Goal: Use online tool/utility: Utilize a website feature to perform a specific function

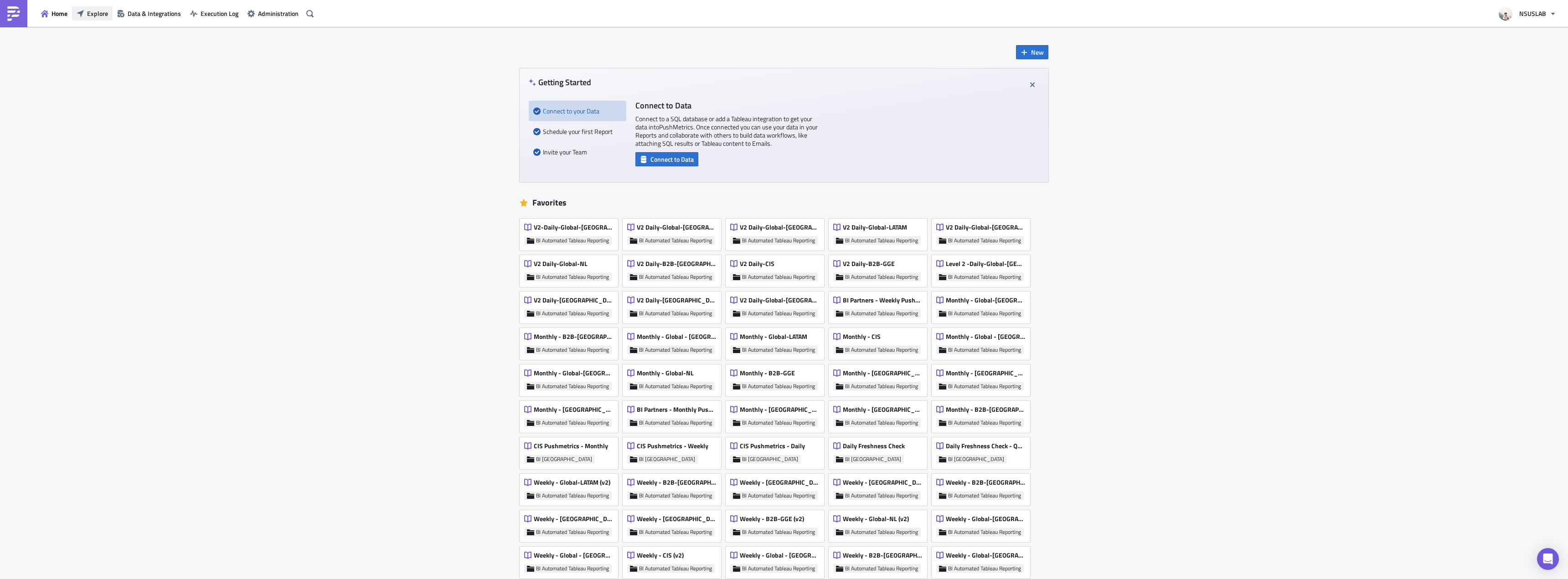
click at [99, 14] on span "Explore" at bounding box center [97, 13] width 21 height 10
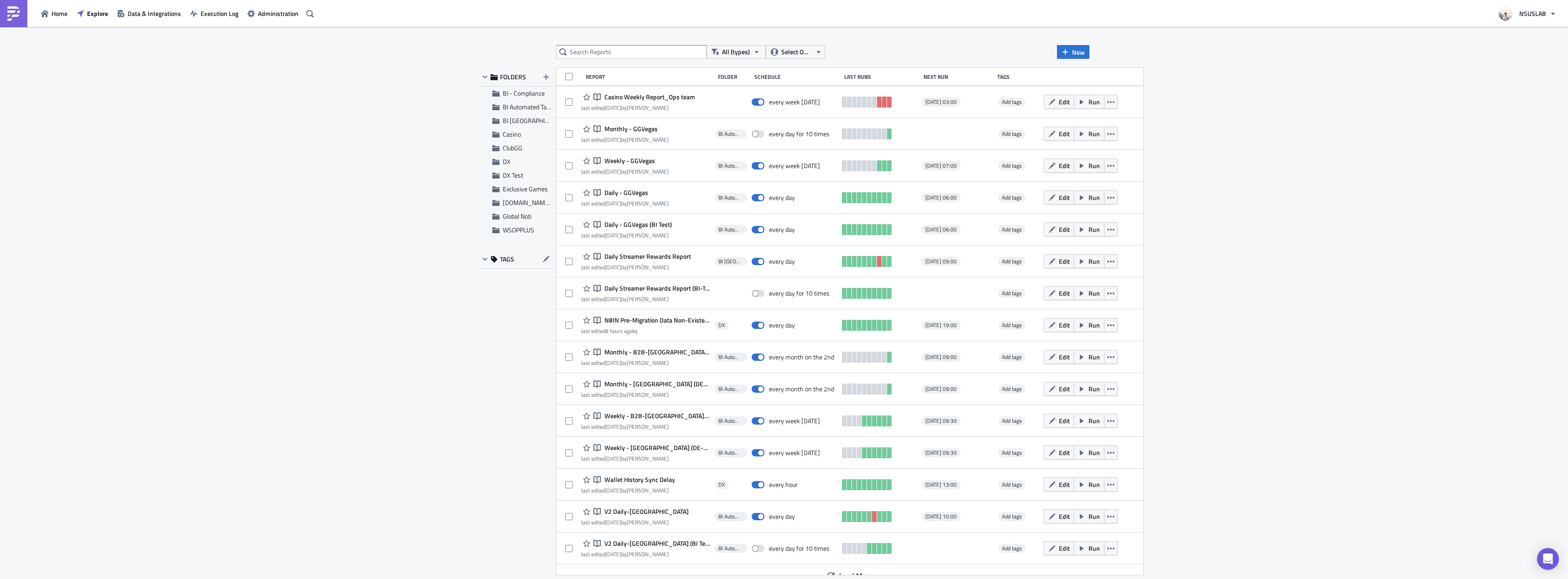
click at [583, 60] on div "All (types) Select Owner New FOLDERS BI - Compliance BI Automated Tableau Repor…" at bounding box center [784, 303] width 620 height 517
click at [594, 54] on input "text" at bounding box center [631, 52] width 150 height 13
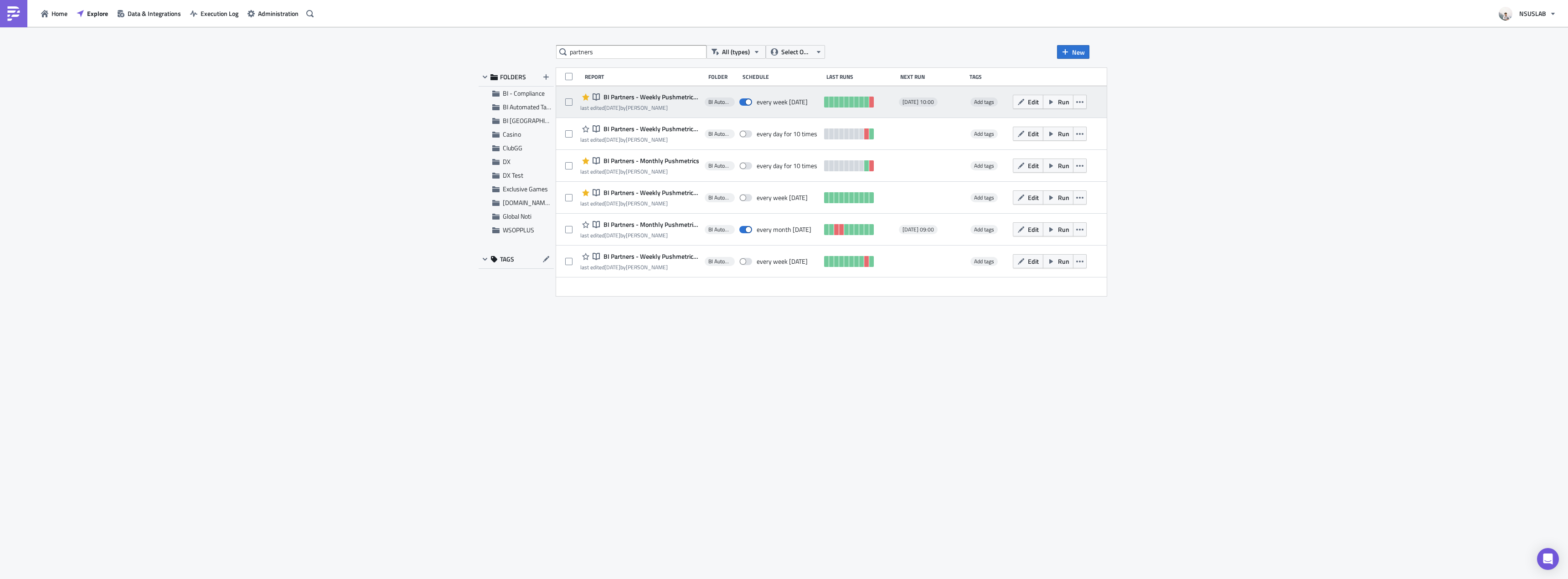
drag, startPoint x: 1102, startPoint y: 105, endPoint x: 1104, endPoint y: 111, distance: 6.3
click at [1083, 105] on icon "button" at bounding box center [1080, 102] width 7 height 7
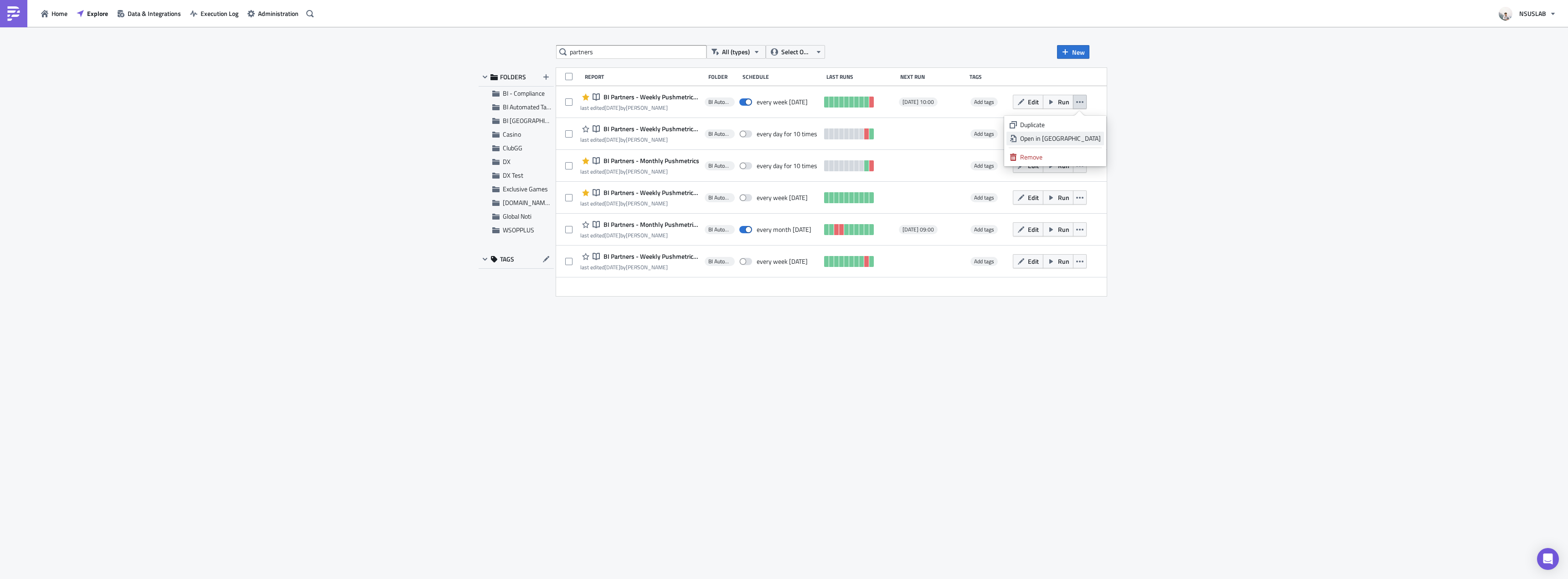
click at [1093, 138] on div "Open in New Tab" at bounding box center [1060, 138] width 81 height 9
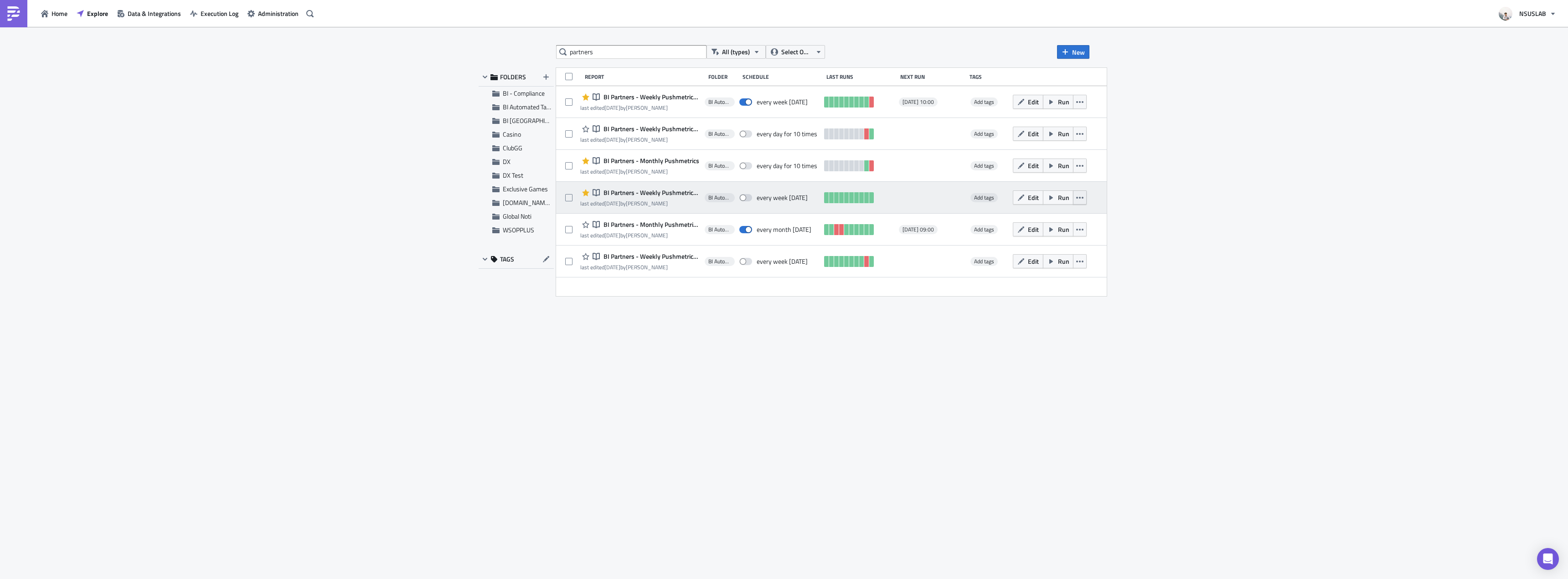
click at [1083, 199] on icon "button" at bounding box center [1080, 198] width 7 height 7
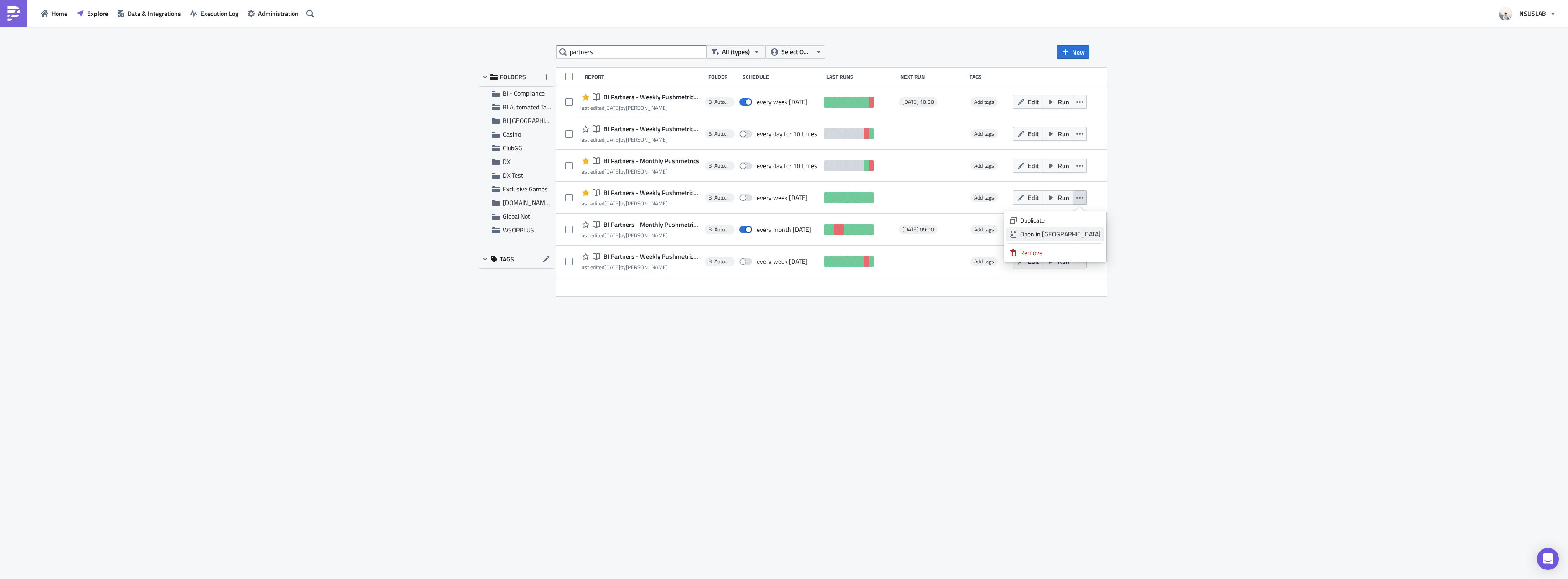
click at [1095, 231] on div "Open in New Tab" at bounding box center [1060, 234] width 81 height 9
click at [642, 55] on input "partners" at bounding box center [631, 52] width 150 height 13
type input "weekly"
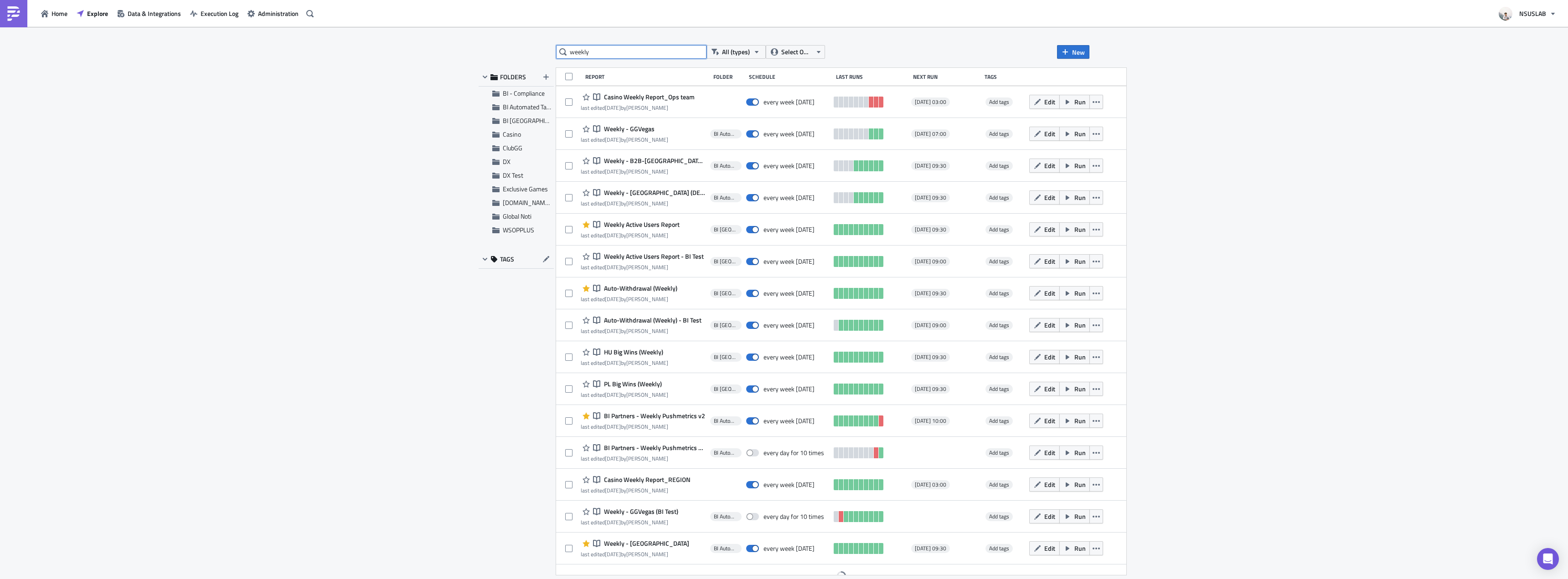
scroll to position [12, 0]
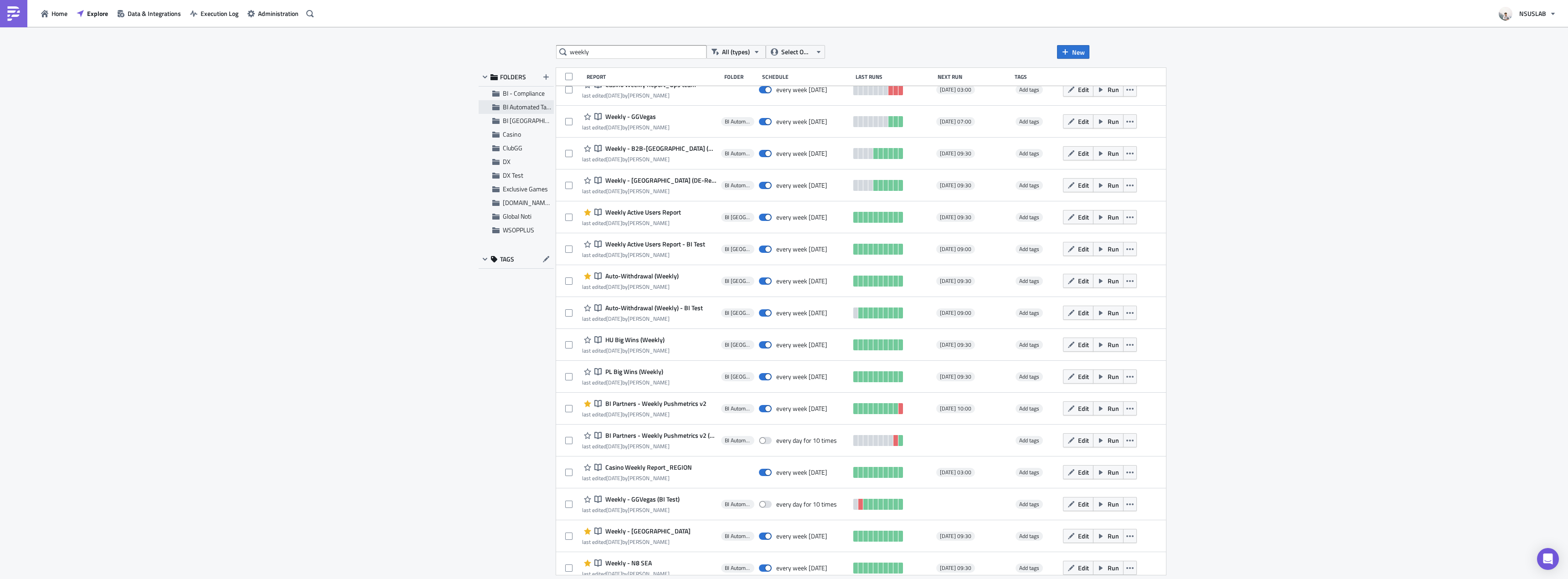
click at [517, 108] on span "BI Automated Tableau Reporting" at bounding box center [545, 107] width 86 height 10
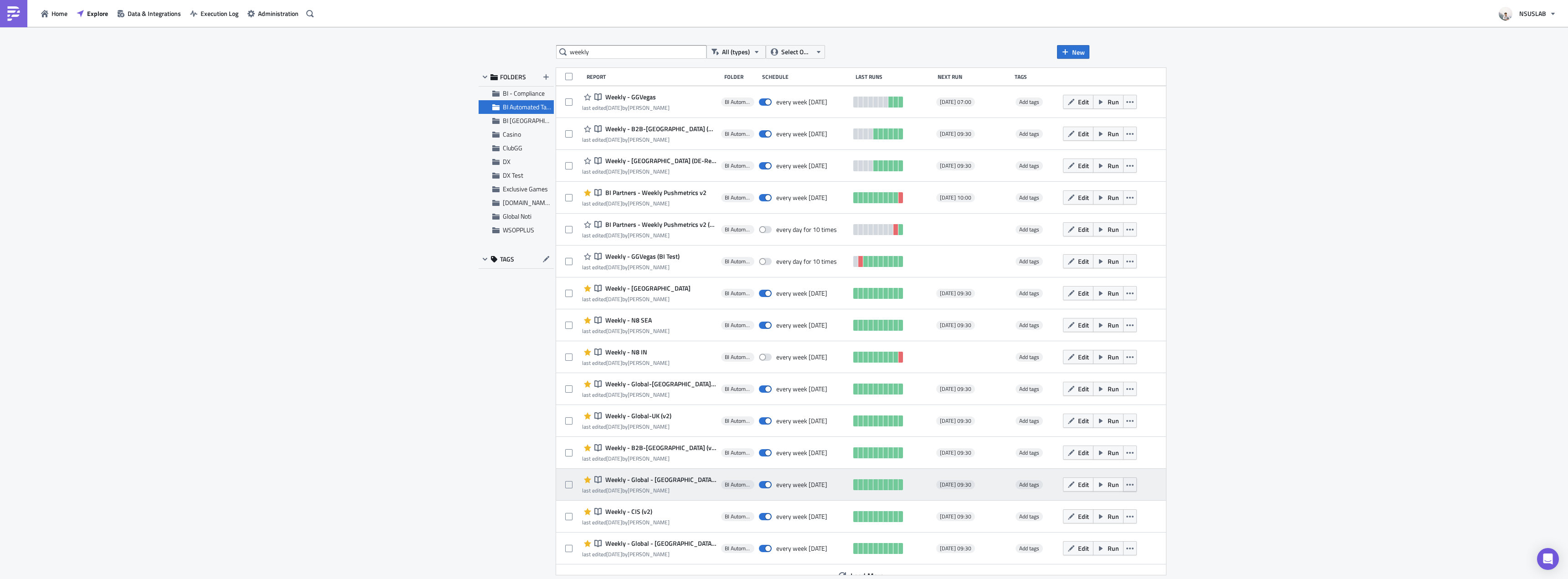
click at [1123, 488] on button "button" at bounding box center [1130, 484] width 13 height 14
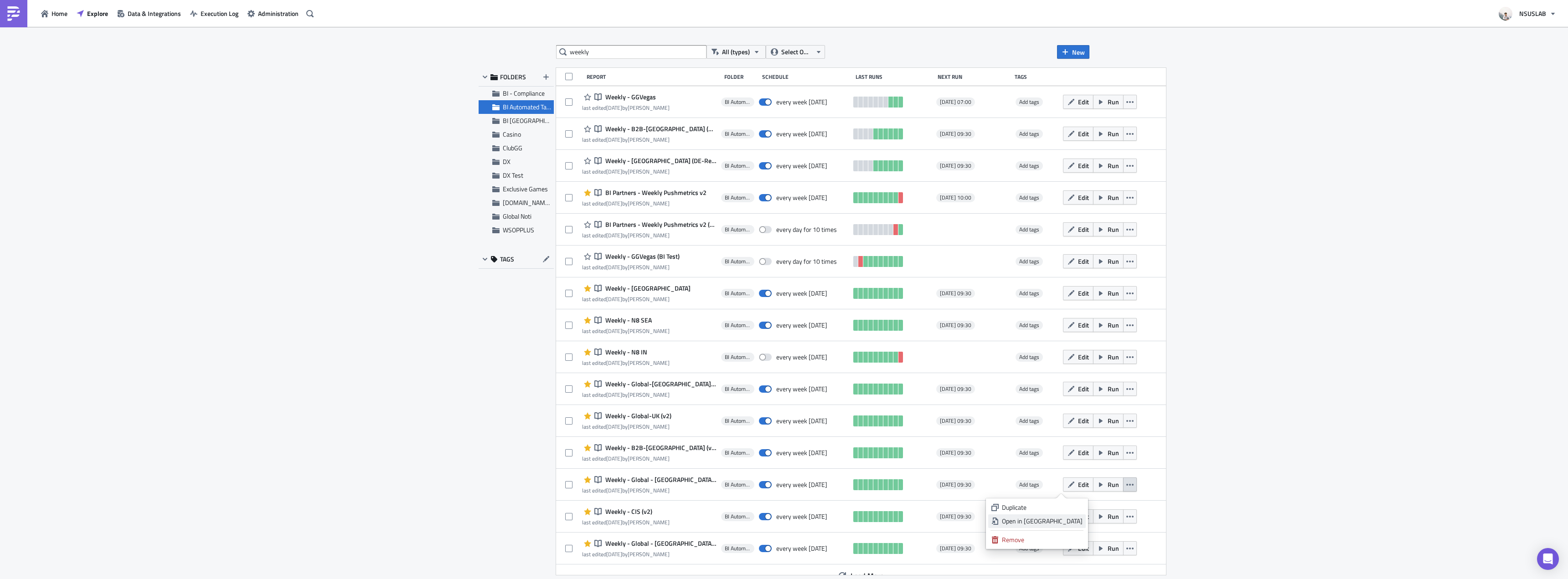
click at [1079, 520] on div "Open in New Tab" at bounding box center [1042, 521] width 81 height 9
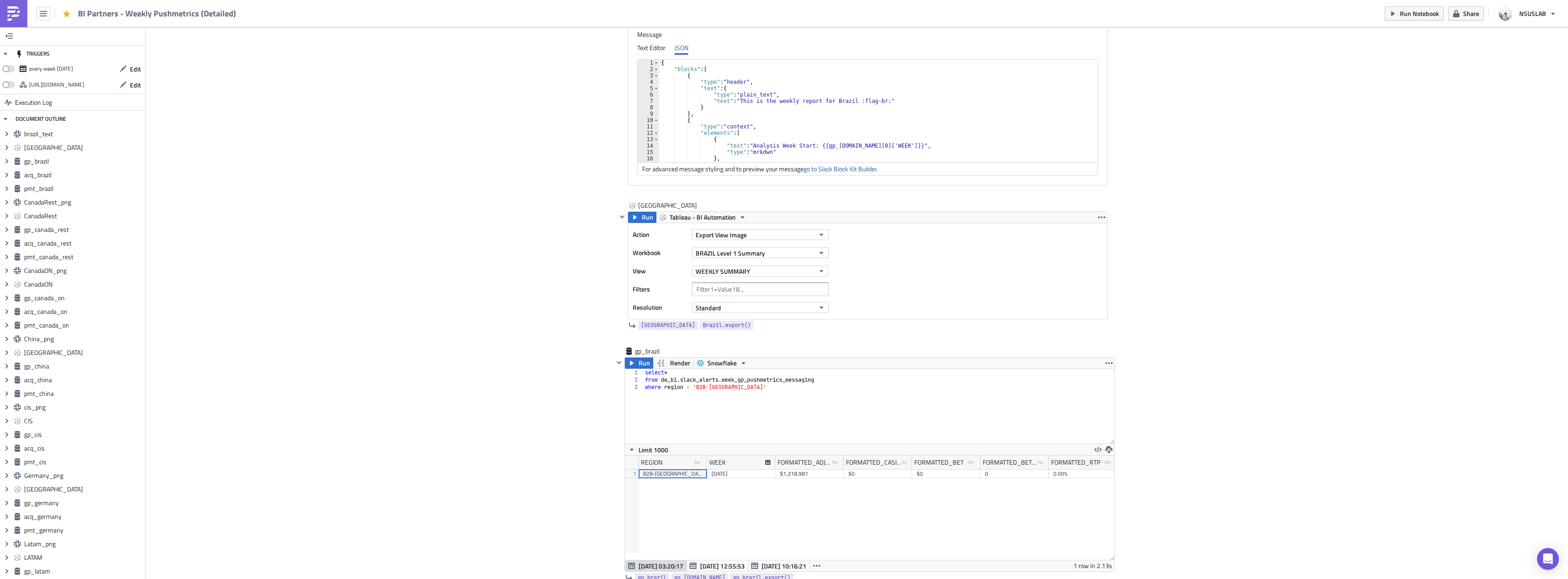
scroll to position [45439, 45092]
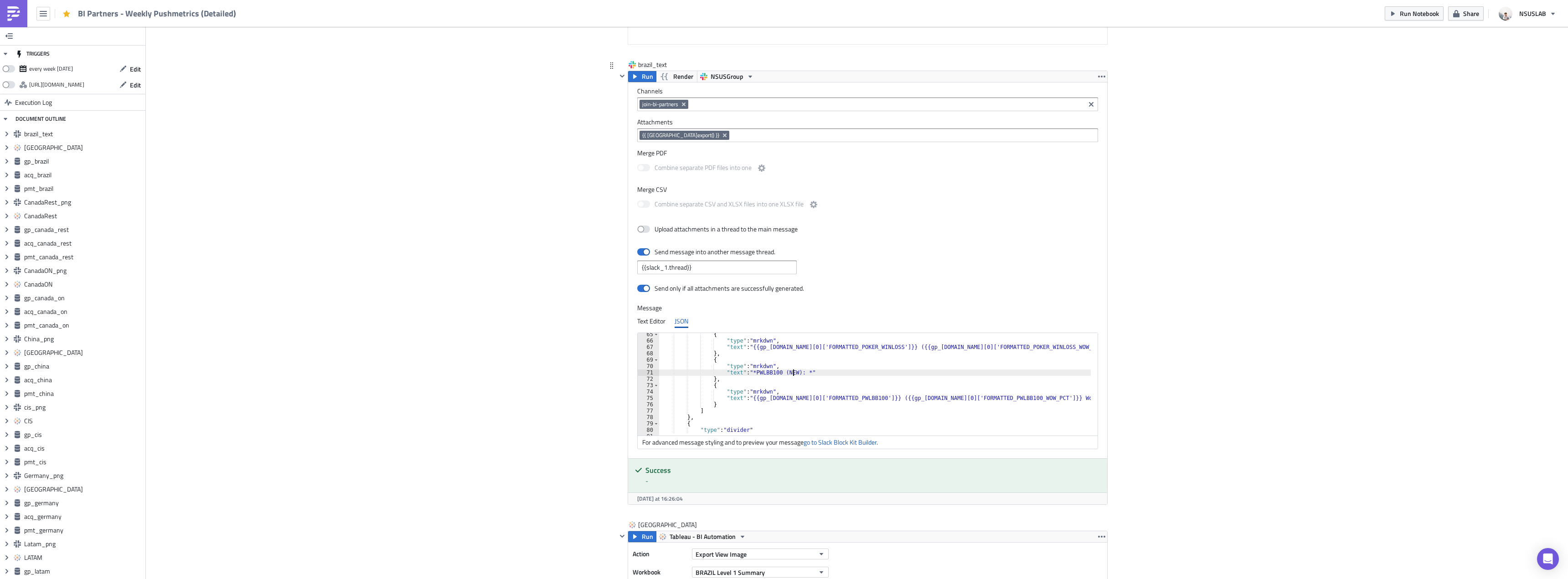
drag, startPoint x: 777, startPoint y: 372, endPoint x: 797, endPoint y: 374, distance: 20.1
click at [771, 370] on div "{ "type" : "mrkdwn" , "text" : "{{gp_brazil.data[0]['FORMATTED_POKER_WINLOSS']}…" at bounding box center [894, 385] width 470 height 108
type textarea ""text": "*PWLBB100: *""
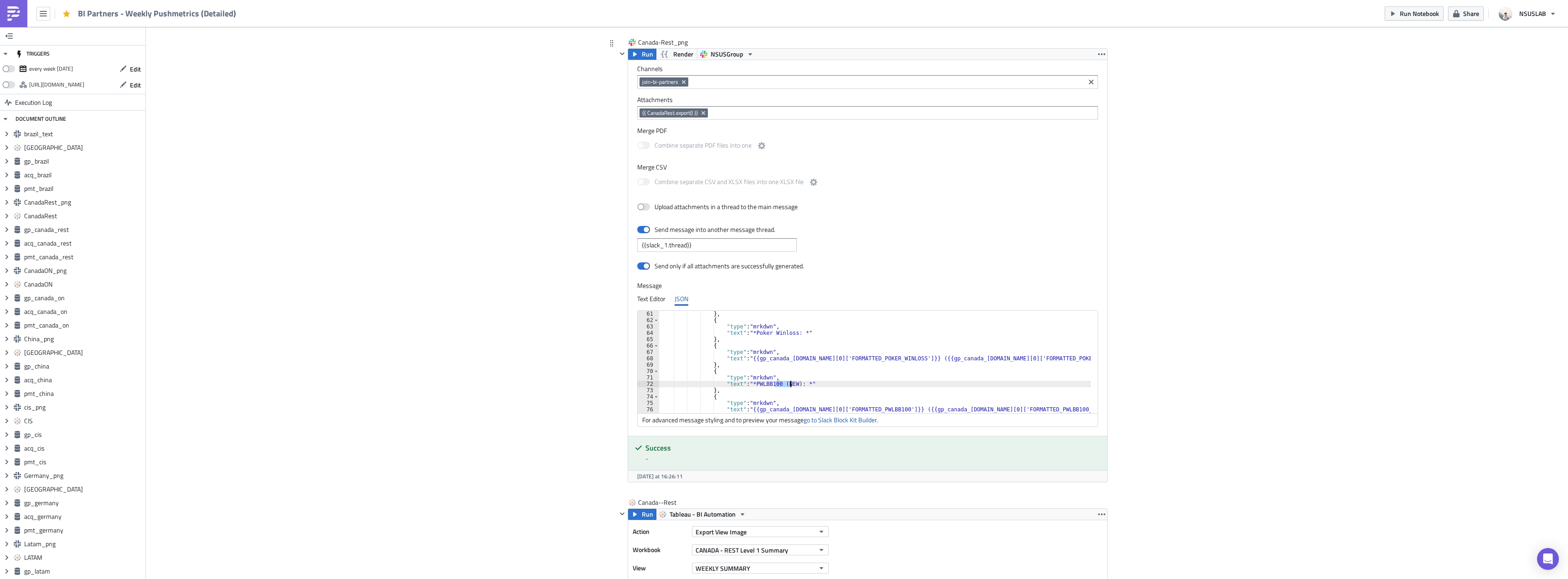
drag, startPoint x: 772, startPoint y: 381, endPoint x: 789, endPoint y: 383, distance: 17.1
click at [789, 383] on div "} , { "type" : "mrkdwn" , "text" : "*Poker Winloss: *" } , { "type" : "mrkdwn" …" at bounding box center [909, 365] width 500 height 108
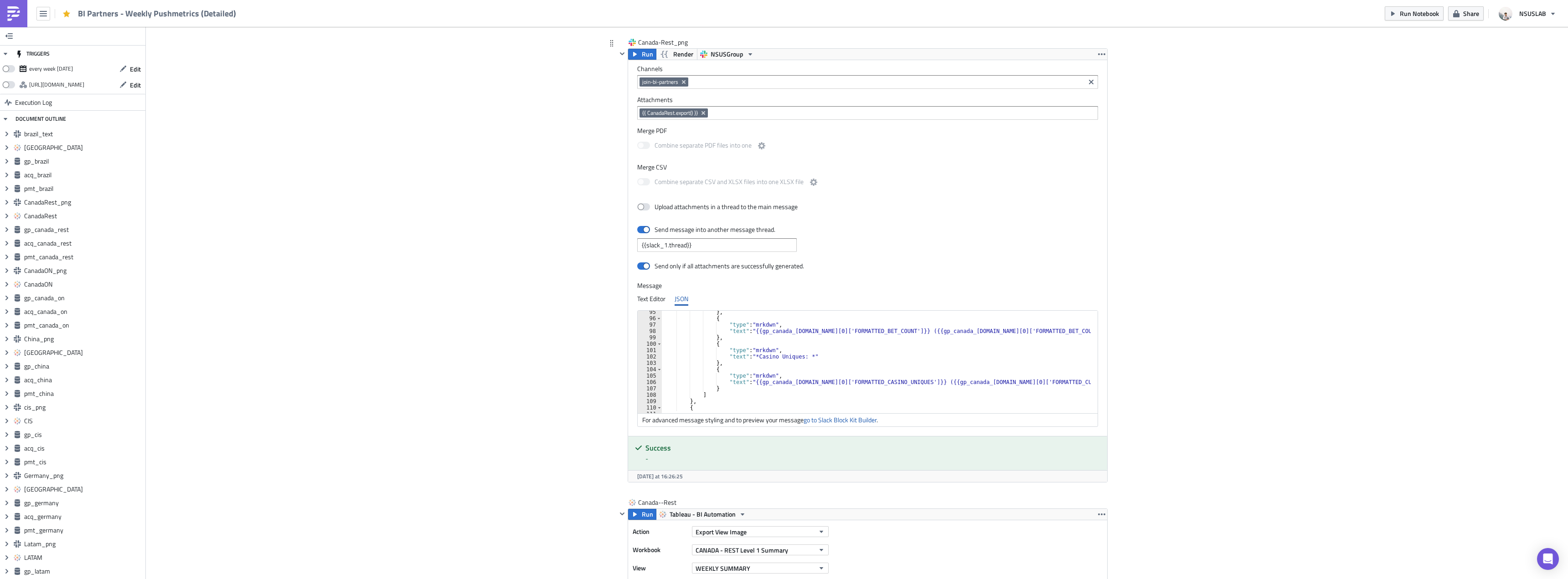
click at [737, 388] on div "} , { "type" : "mrkdwn" , "text" : "{{gp_canada_rest.data[0]['FORMATTED_BET_COU…" at bounding box center [911, 363] width 500 height 108
type textarea "}"
click at [785, 387] on div "} , { "type" : "mrkdwn" , "text" : "{{gp_canada_rest.data[0]['FORMATTED_BET_COU…" at bounding box center [911, 363] width 500 height 108
type textarea "},"
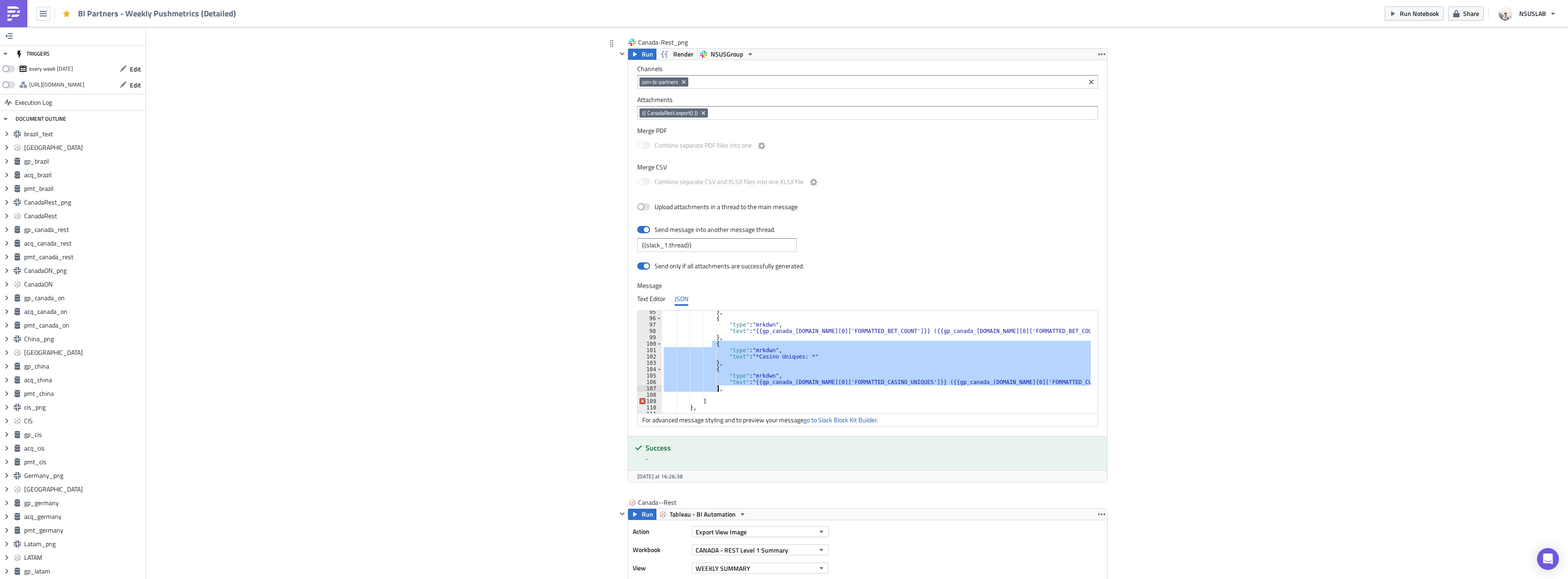
drag, startPoint x: 709, startPoint y: 345, endPoint x: 723, endPoint y: 390, distance: 47.1
click at [723, 390] on div "} , { "type" : "mrkdwn" , "text" : "{{gp_canada_rest.data[0]['FORMATTED_BET_COU…" at bounding box center [911, 363] width 500 height 108
paste textarea "}"
type textarea "}"
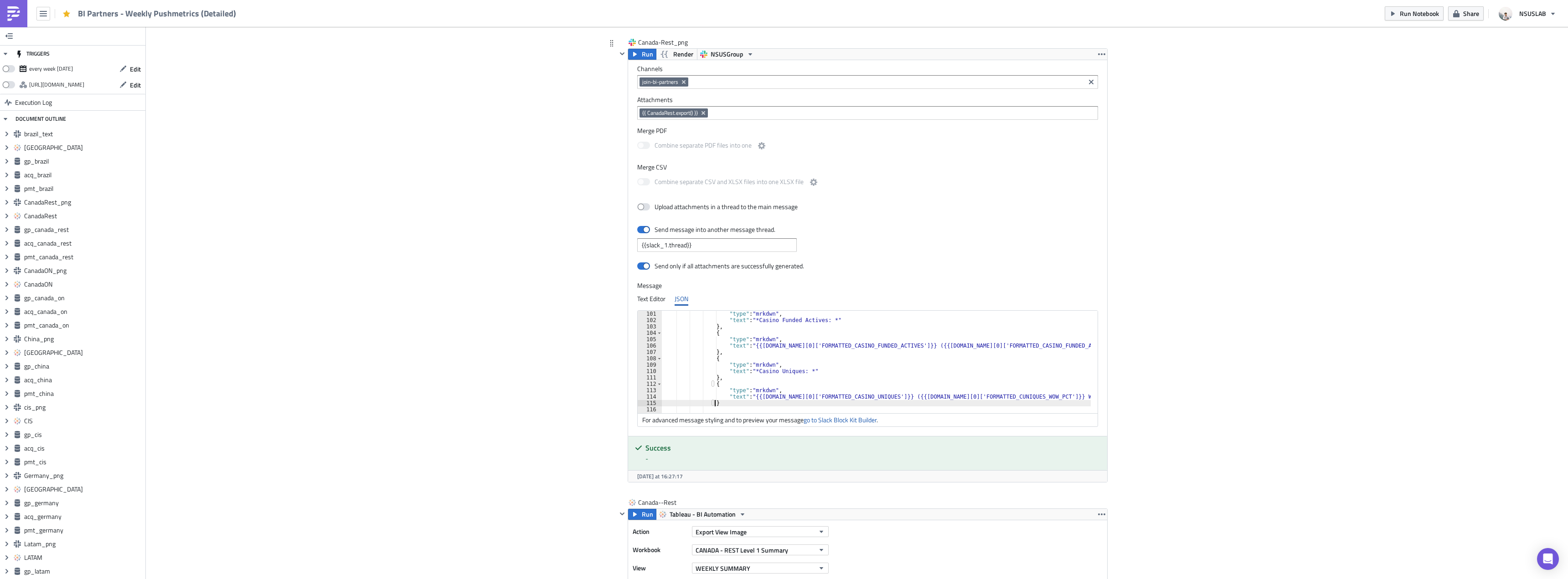
scroll to position [665, 0]
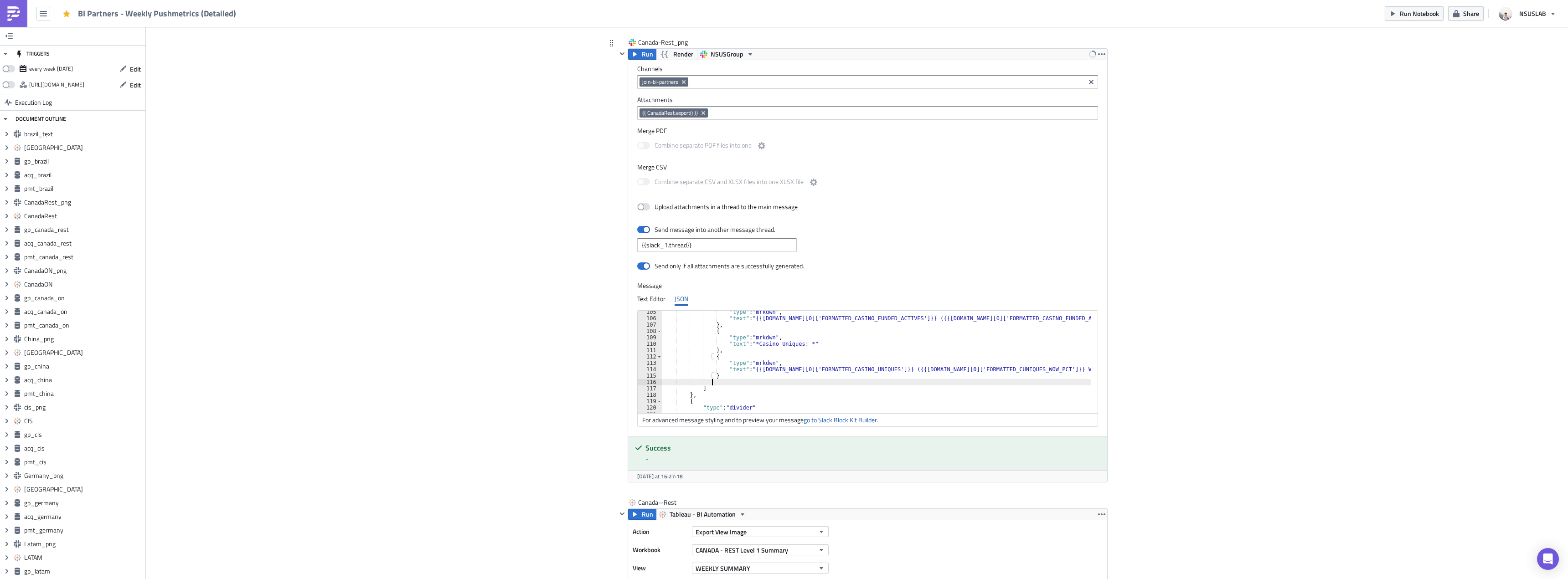
click at [741, 384] on div ""type" : "mrkdwn" , "text" : "{{gp.data[0]['FORMATTED_CASINO_FUNDED_ACTIVES']}}…" at bounding box center [911, 363] width 500 height 108
type textarea "}"
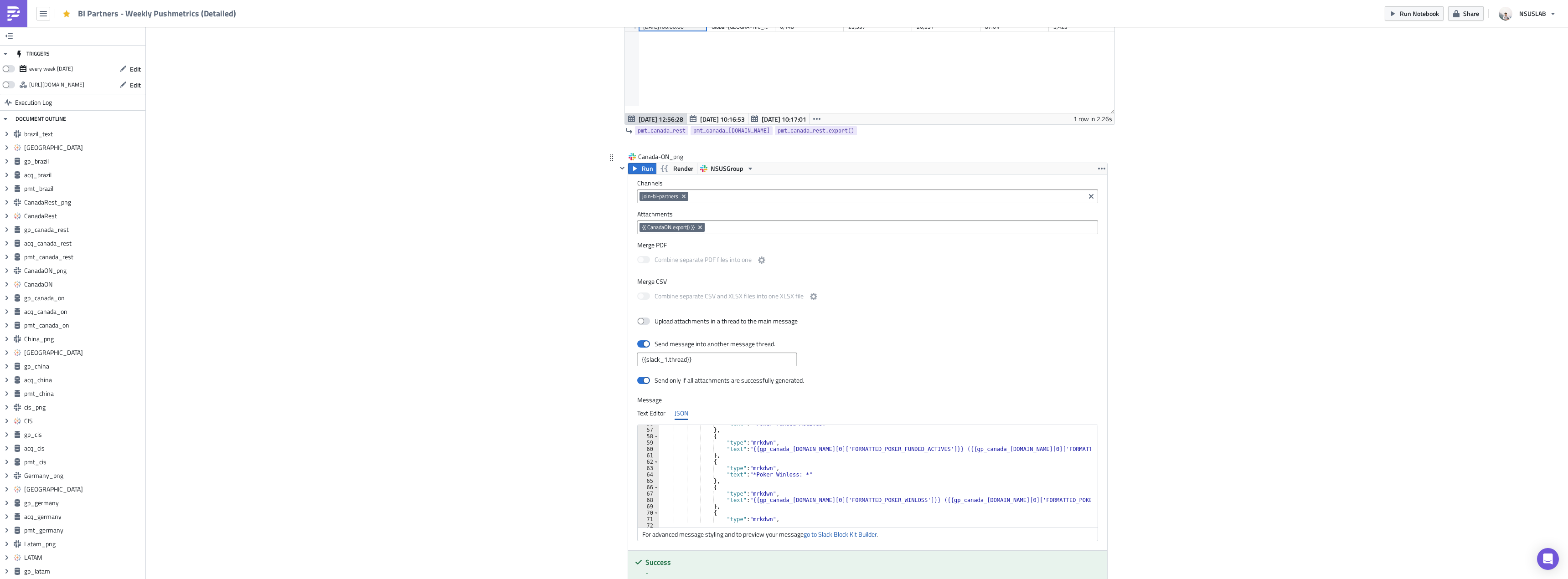
scroll to position [383, 0]
drag, startPoint x: 774, startPoint y: 498, endPoint x: 790, endPoint y: 499, distance: 16.0
click at [790, 499] on div "} , { "type" : "mrkdwn" , "text" : "*Poker Winloss: *" } , { "type" : "mrkdwn" …" at bounding box center [903, 479] width 488 height 108
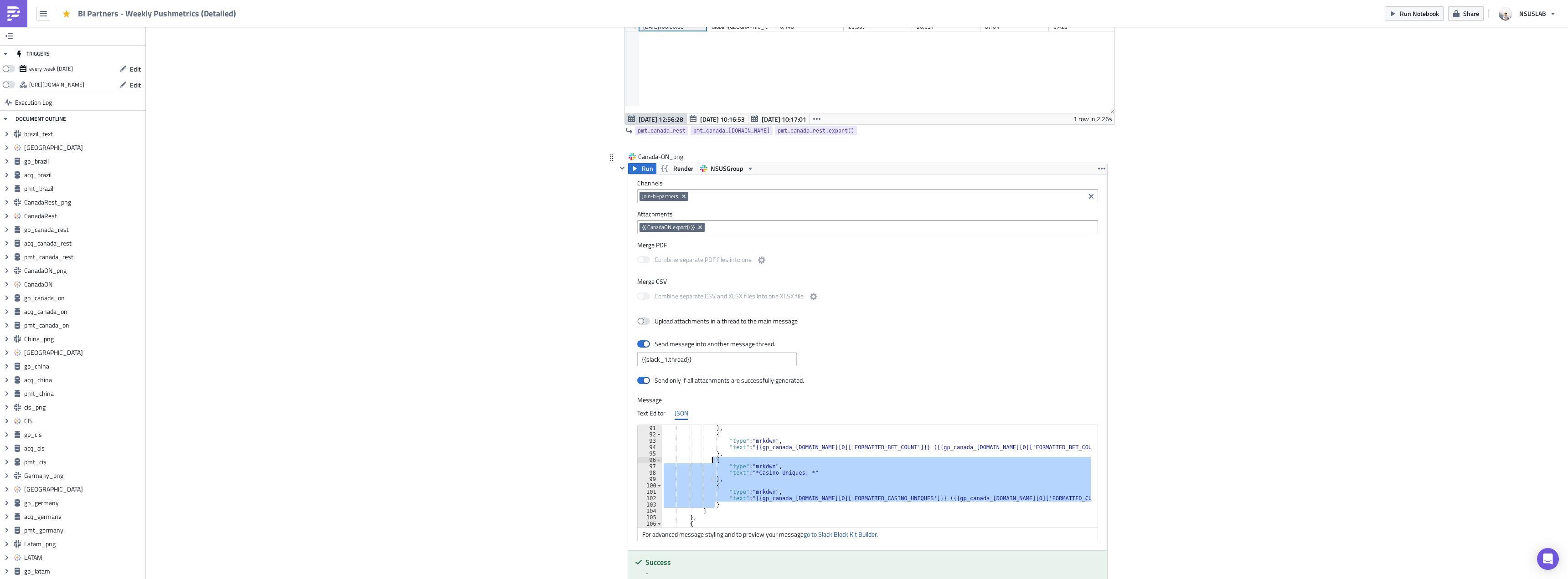
drag, startPoint x: 713, startPoint y: 504, endPoint x: 709, endPoint y: 460, distance: 44.2
click at [709, 460] on div "} , { "type" : "mrkdwn" , "text" : "{{gp_canada_on.data[0]['FORMATTED_BET_COUNT…" at bounding box center [905, 479] width 488 height 108
paste textarea "}"
type textarea "}"
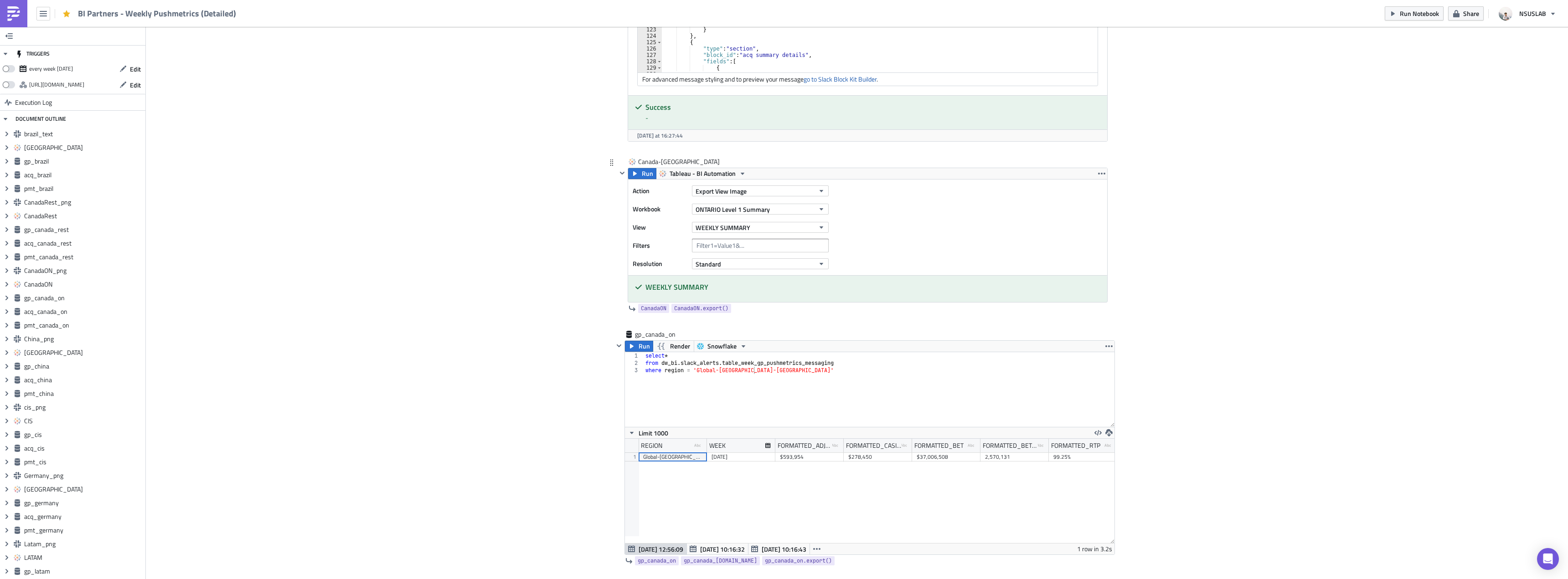
scroll to position [3279, 0]
click at [738, 362] on div "select * from dw_bi . slack_alerts . table_week_gp_pushmetrics_messaging where …" at bounding box center [879, 396] width 471 height 89
type textarea "where region = 'Global-Canada-ON'"
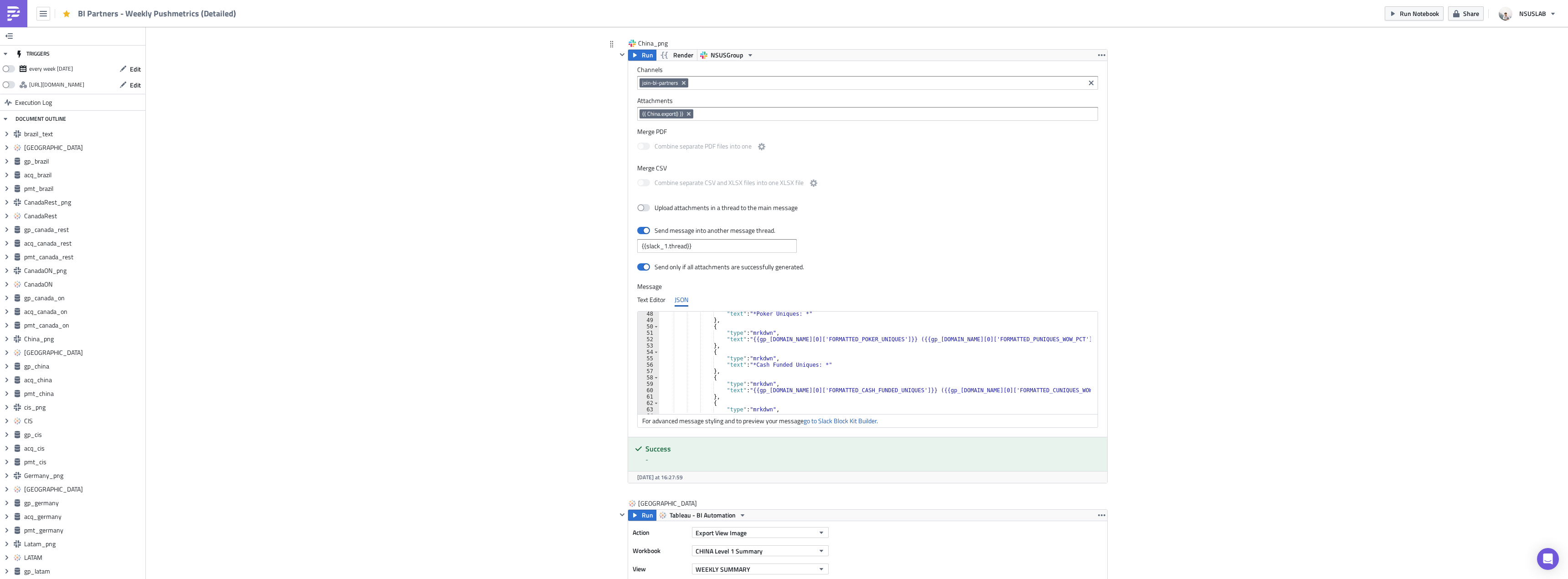
scroll to position [328, 0]
click at [792, 337] on div ""text" : "{{gp_china.data[0]['FORMATTED_POKER_UNIQUES']}} ({{gp_china.data[0]['…" at bounding box center [882, 363] width 446 height 108
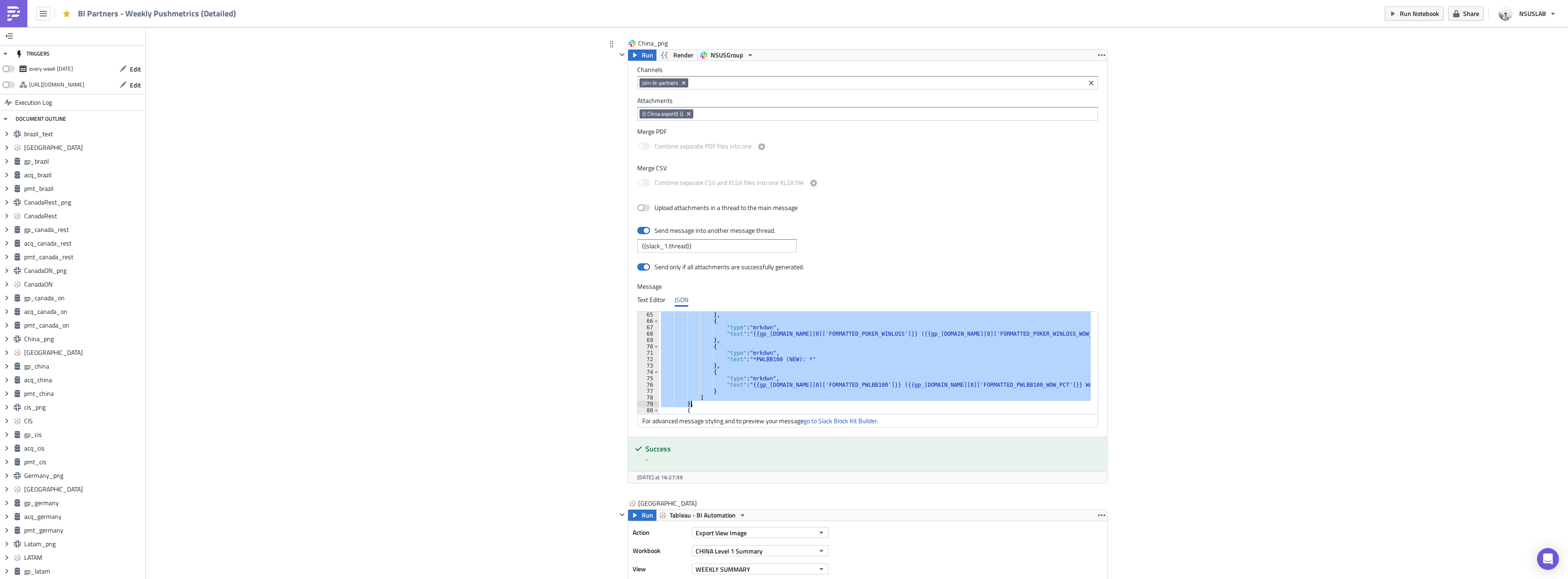
scroll to position [446, 0]
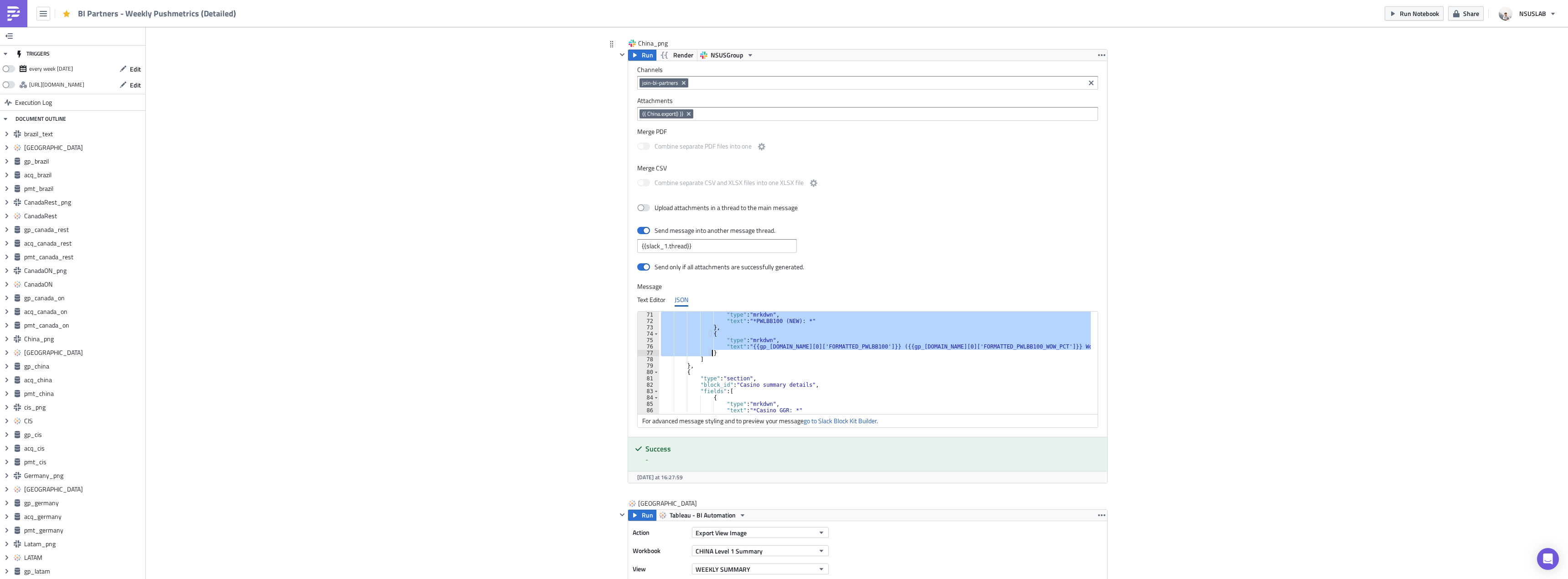
drag, startPoint x: 705, startPoint y: 333, endPoint x: 733, endPoint y: 353, distance: 34.4
click at [733, 353] on div ""type" : "mrkdwn" , "text" : "*PWLBB100 (NEW): *" } , { "type" : "mrkdwn" , "te…" at bounding box center [882, 366] width 446 height 108
paste textarea
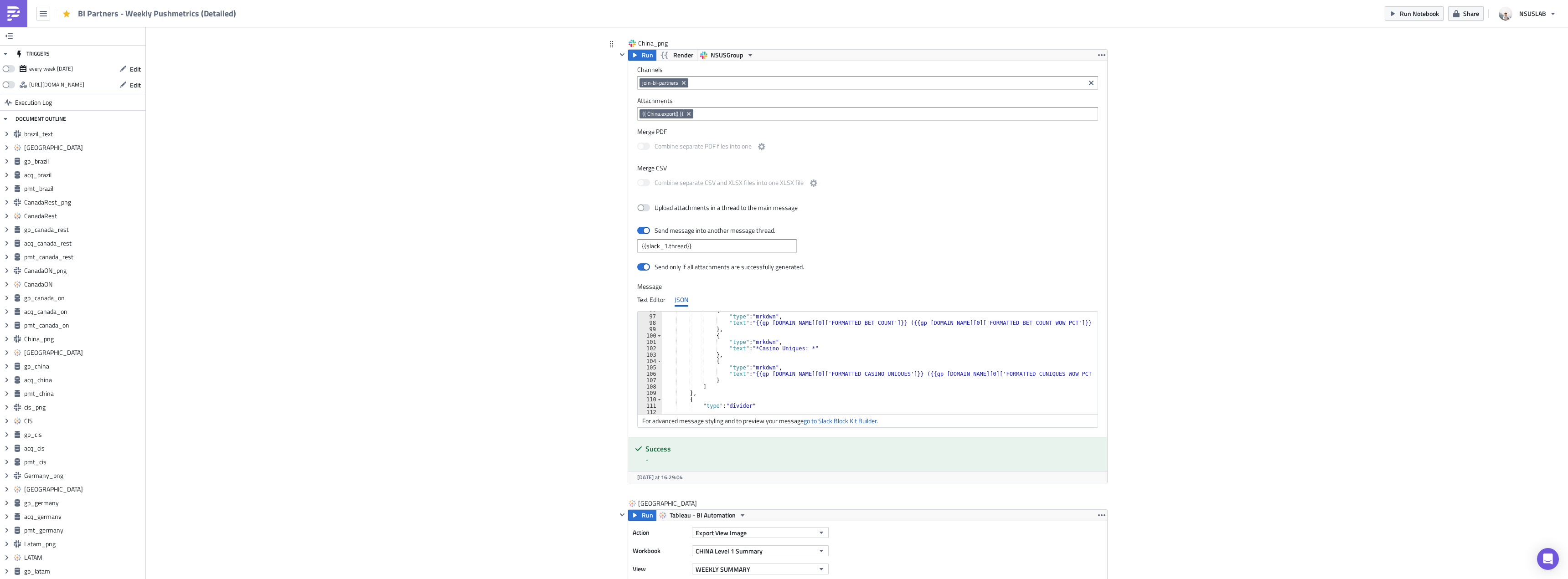
scroll to position [583, 0]
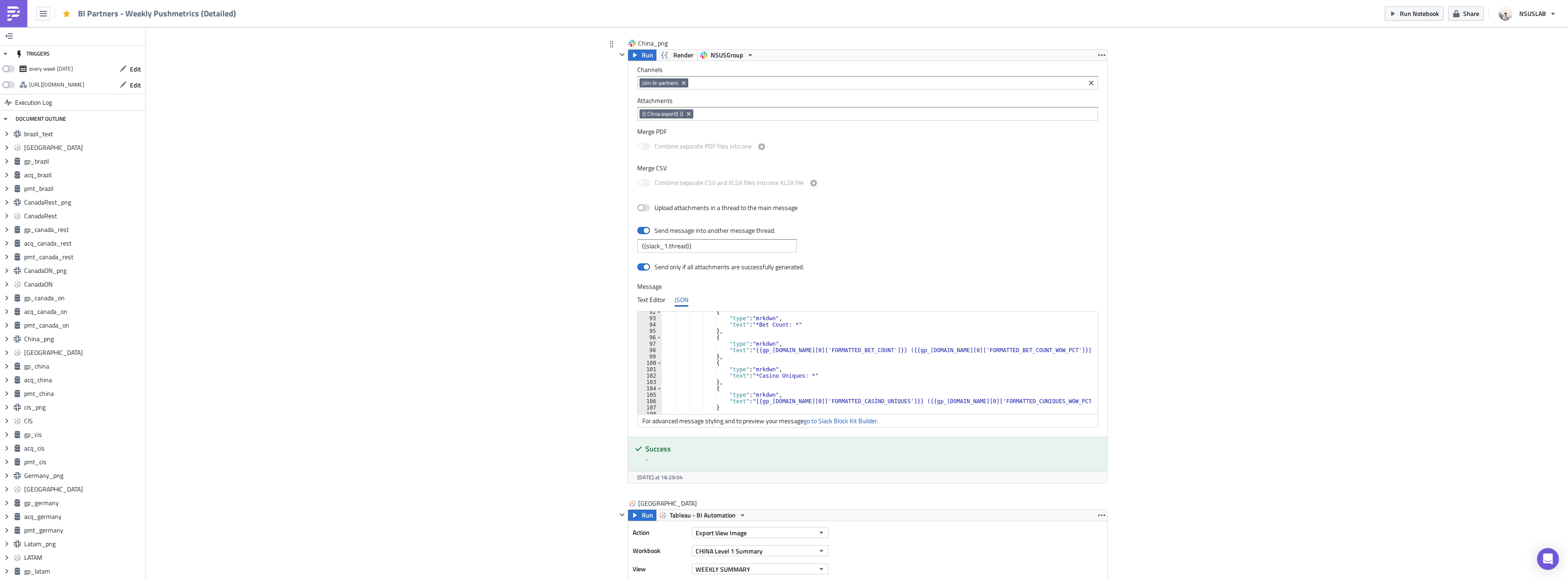
click at [732, 335] on div "{ "type" : "mrkdwn" , "text" : "*Bet Count: *" } , { "type" : "mrkdwn" , "text"…" at bounding box center [884, 363] width 446 height 108
click at [750, 330] on div "{ "type" : "mrkdwn" , "text" : "*Bet Count: *" } , { "type" : "mrkdwn" , "text"…" at bounding box center [884, 363] width 446 height 108
type textarea "},"
paste textarea "},"
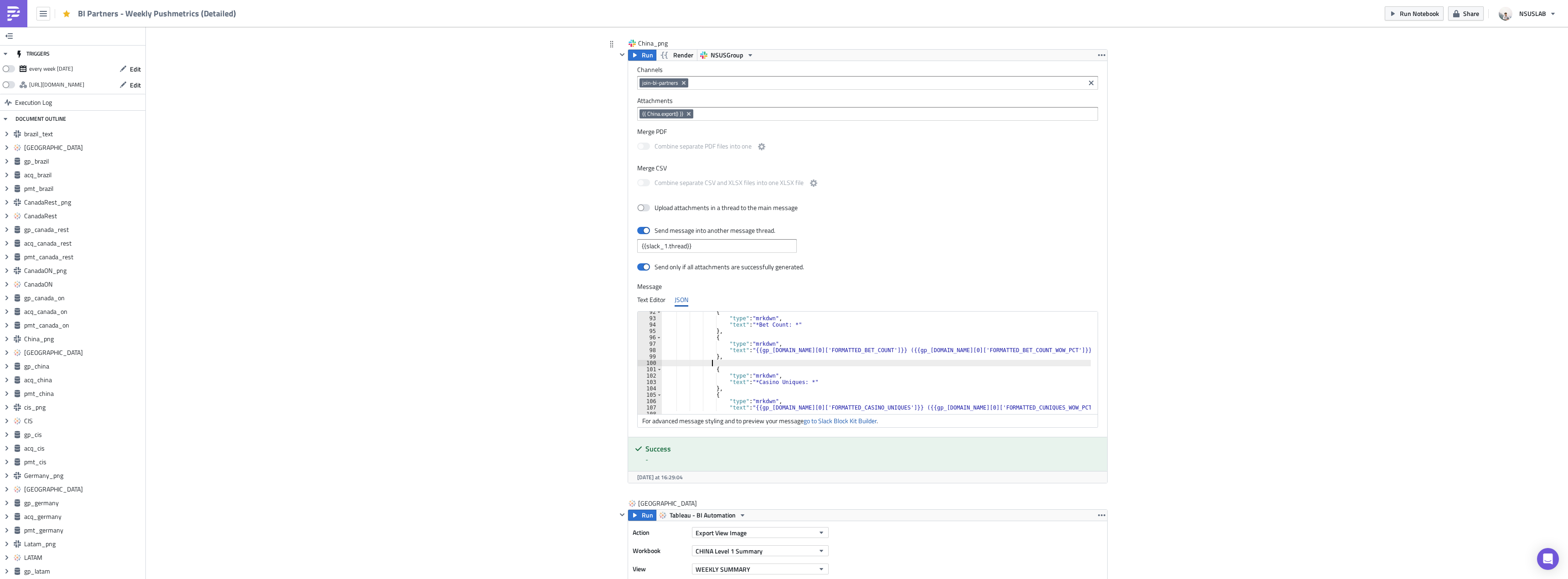
type textarea "},"
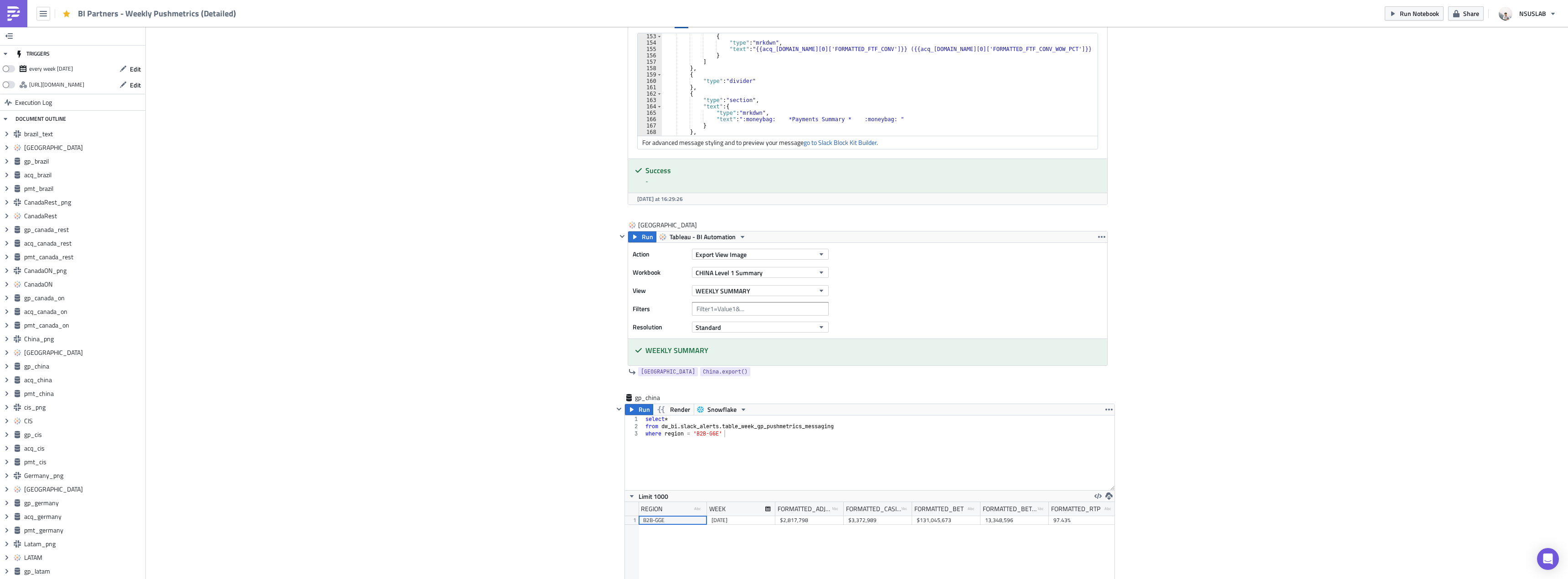
scroll to position [4737, 0]
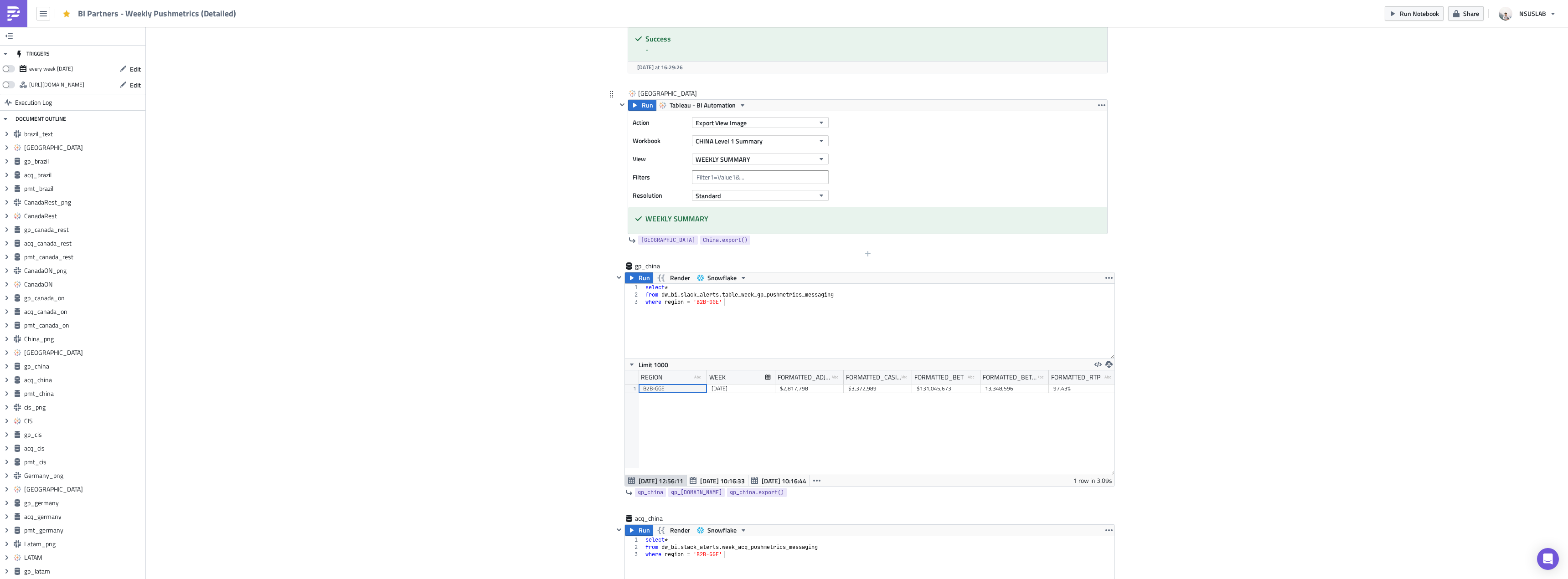
drag, startPoint x: 741, startPoint y: 294, endPoint x: 849, endPoint y: 249, distance: 117.0
click at [741, 294] on div "select * from dw_bi . slack_alerts . table_week_gp_pushmetrics_messaging where …" at bounding box center [879, 328] width 471 height 89
type textarea "where region = 'B2B-GGE'"
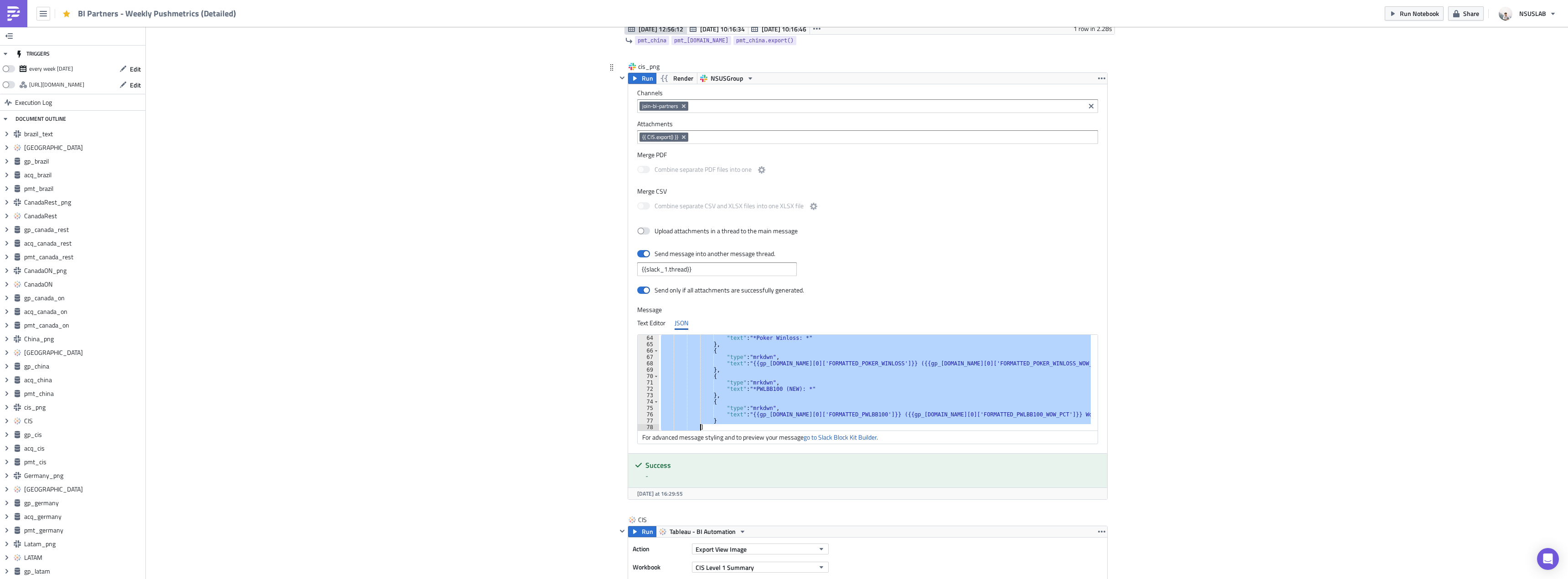
scroll to position [421, 0]
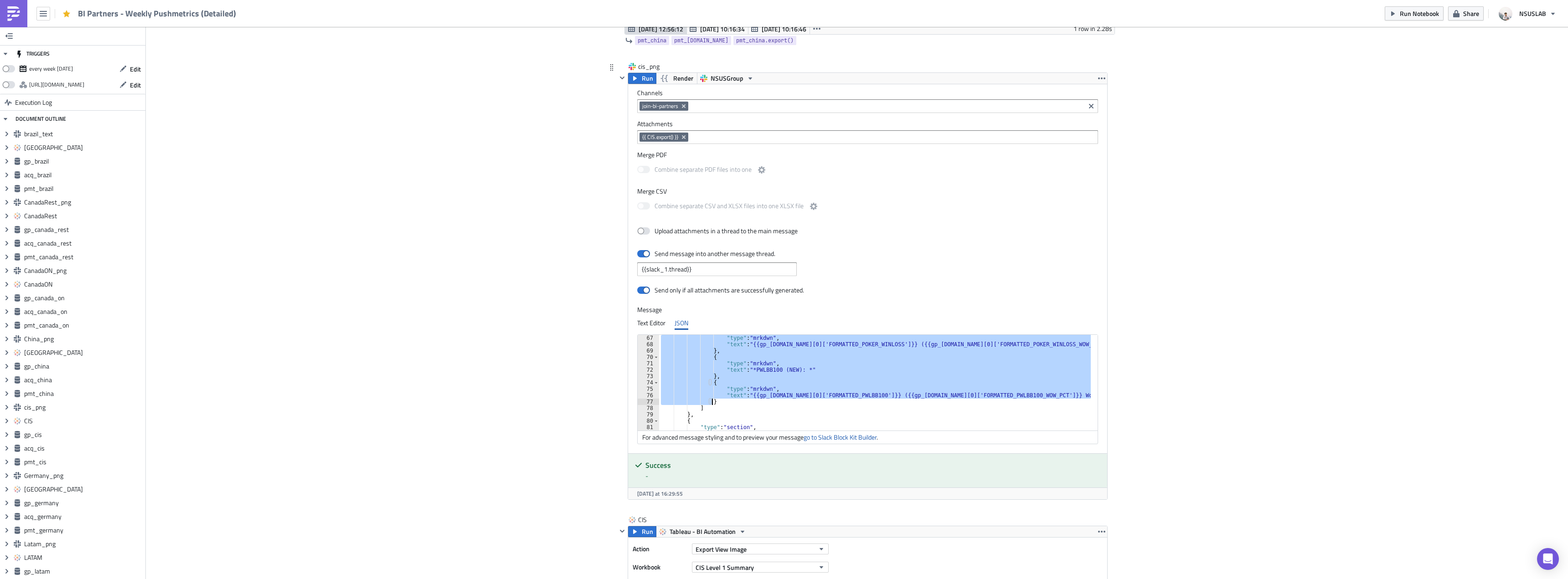
drag, startPoint x: 705, startPoint y: 355, endPoint x: 725, endPoint y: 399, distance: 48.3
click at [725, 399] on div ""type" : "mrkdwn" , "text" : "{{gp_cis.data[0]['FORMATTED_POKER_WINLOSS']}} ({{…" at bounding box center [880, 389] width 443 height 108
paste textarea
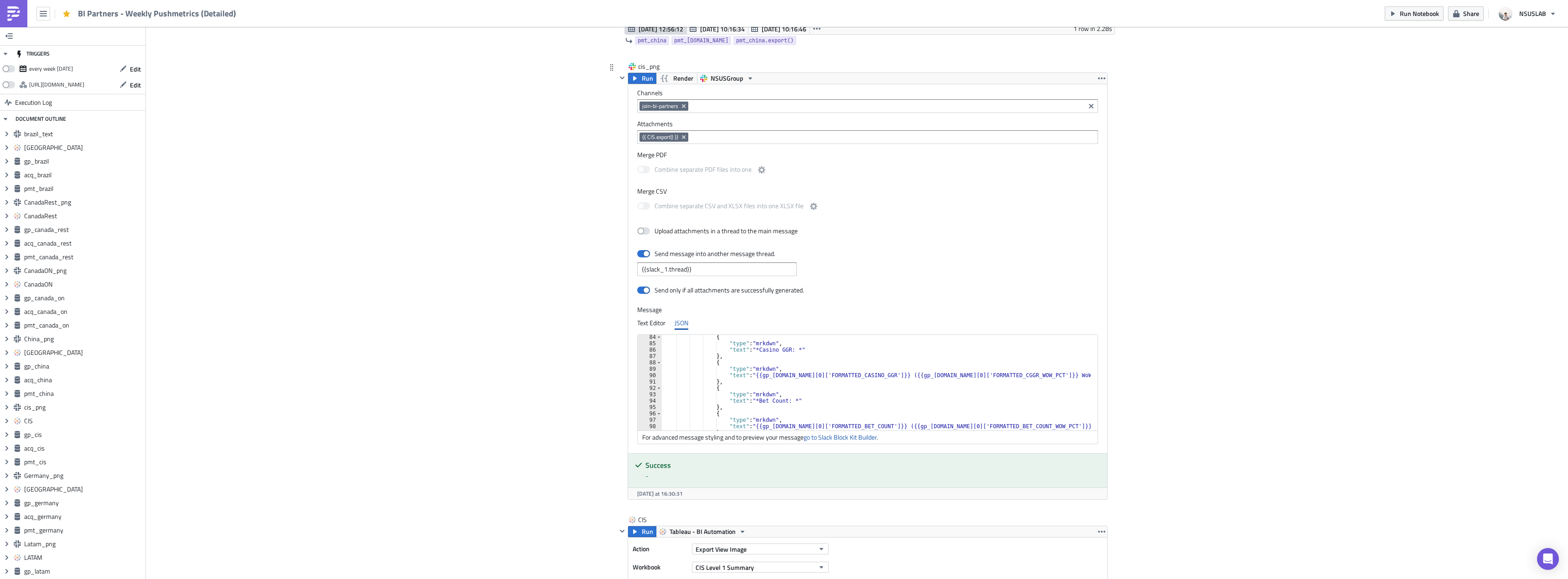
scroll to position [585, 0]
click at [737, 378] on div "{ "type" : "mrkdwn" , "text" : "*Bet Count: *" } , { "type" : "mrkdwn" , "text"…" at bounding box center [881, 384] width 439 height 108
type textarea "},"
click at [753, 384] on div "{ "type" : "mrkdwn" , "text" : "*Bet Count: *" } , { "type" : "mrkdwn" , "text"…" at bounding box center [881, 384] width 439 height 108
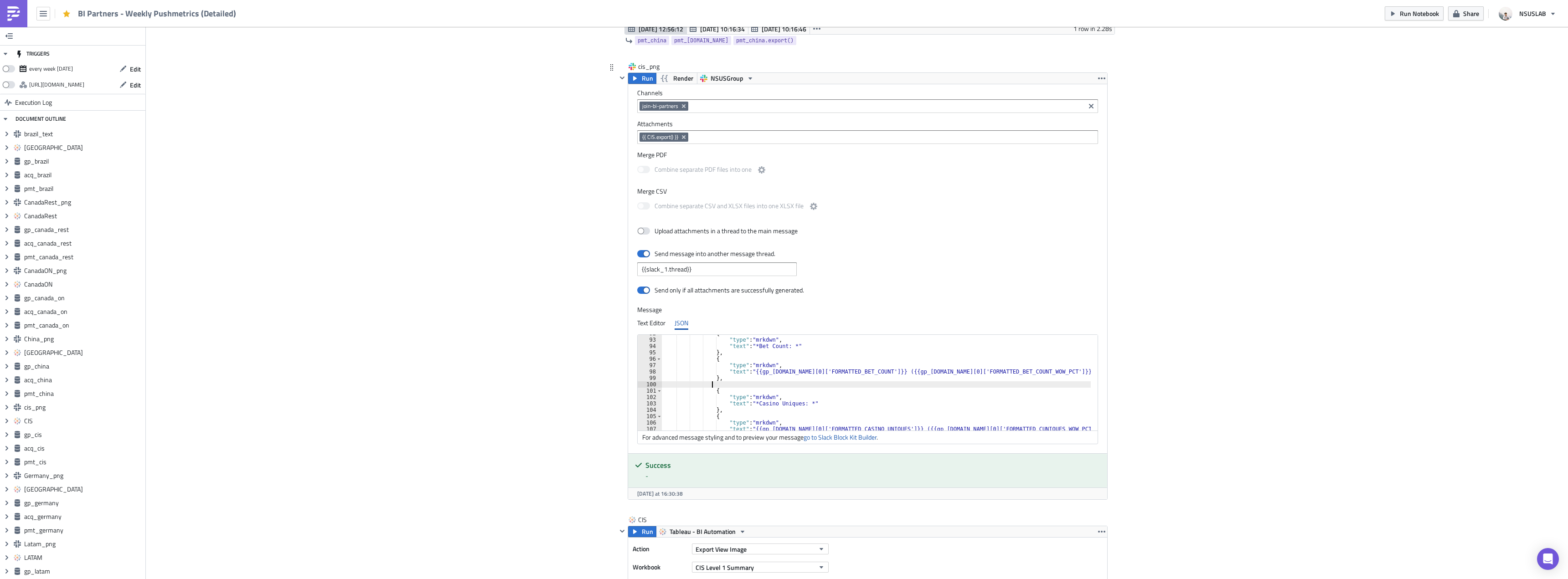
paste textarea "},"
type textarea "},"
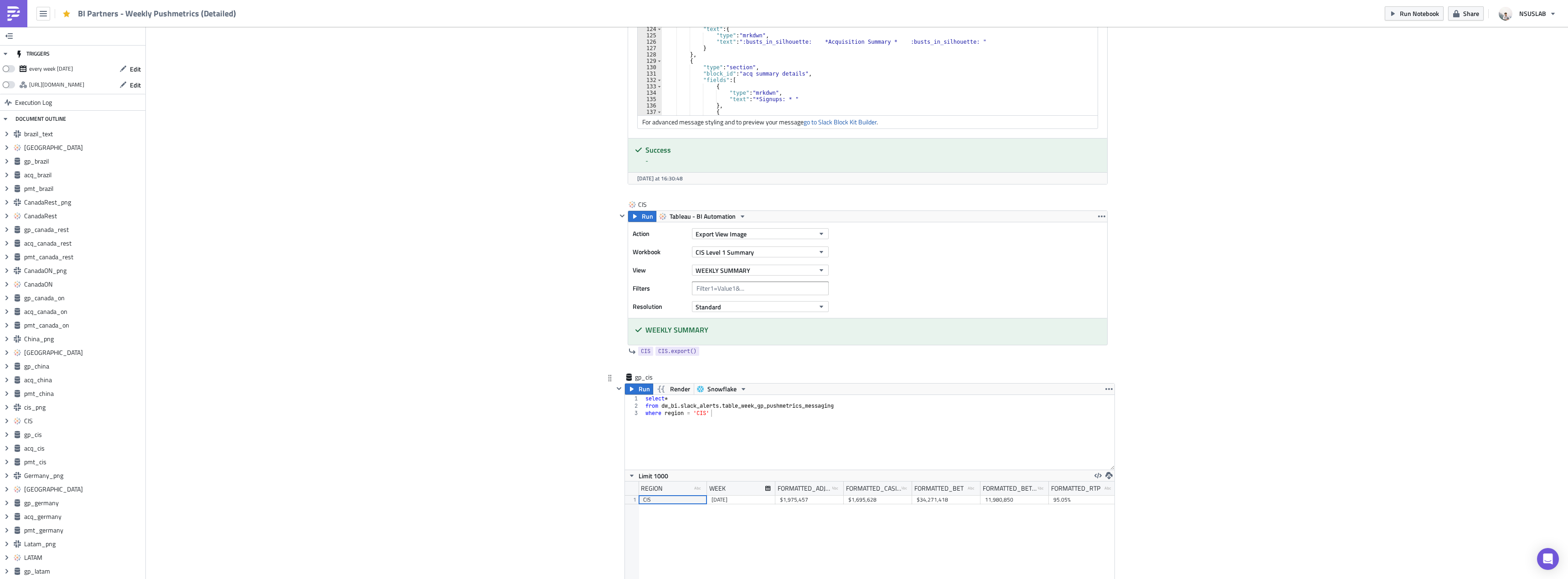
scroll to position [6103, 0]
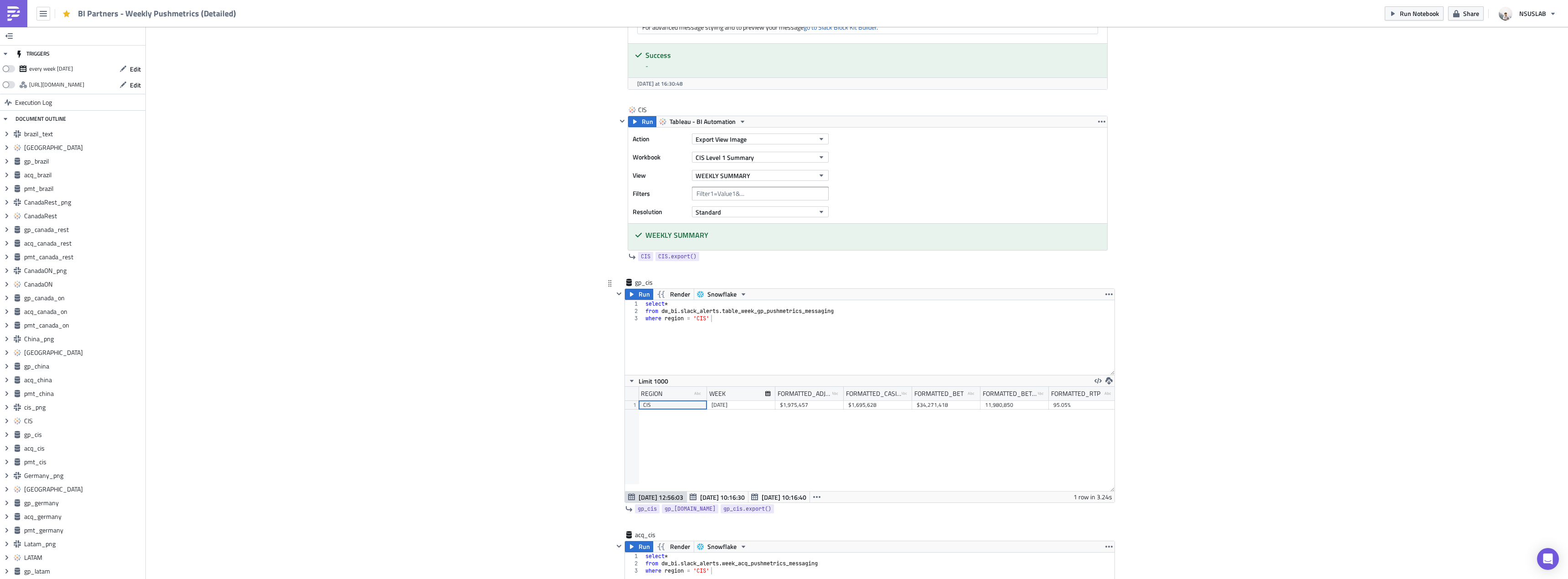
click at [741, 315] on div "select * from dw_bi . slack_alerts . table_week_gp_pushmetrics_messaging where …" at bounding box center [879, 344] width 471 height 89
click at [743, 311] on div "select * from dw_bi . slack_alerts . table_week_gp_pushmetrics_messaging where …" at bounding box center [879, 344] width 471 height 89
type textarea "from dw_bi.slack_alerts.week_gp_pushmetrics_messaging"
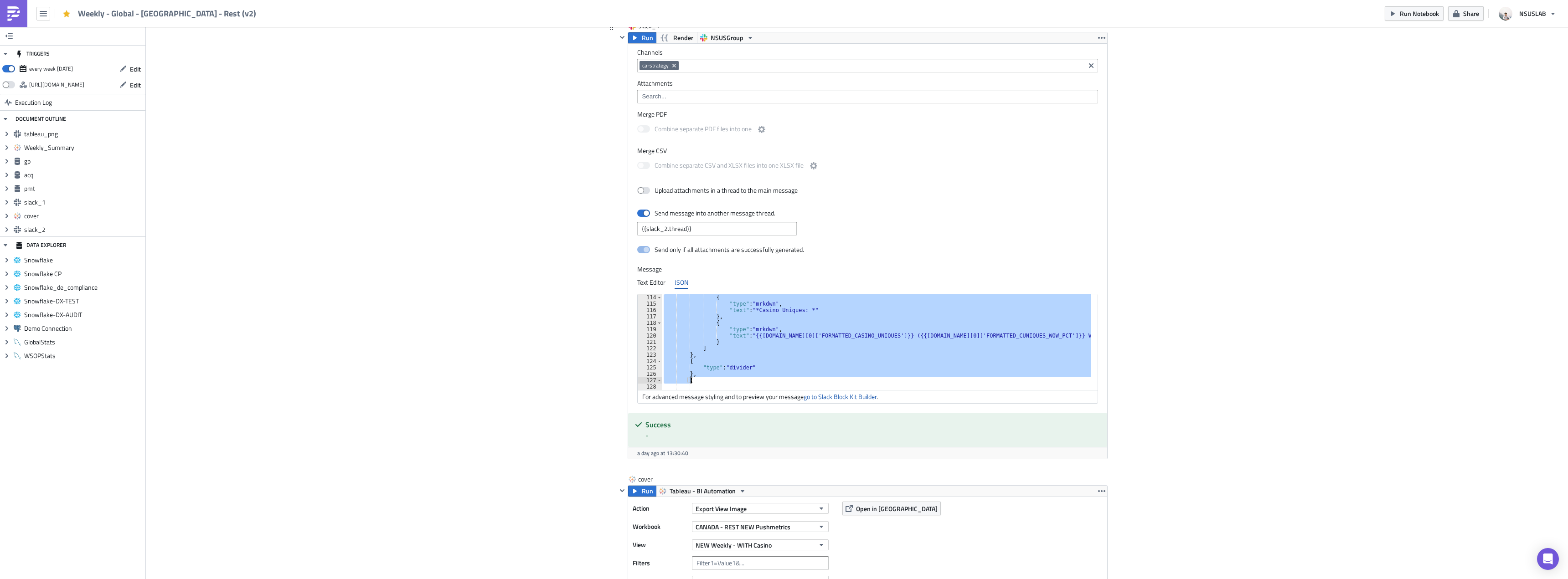
scroll to position [721, 0]
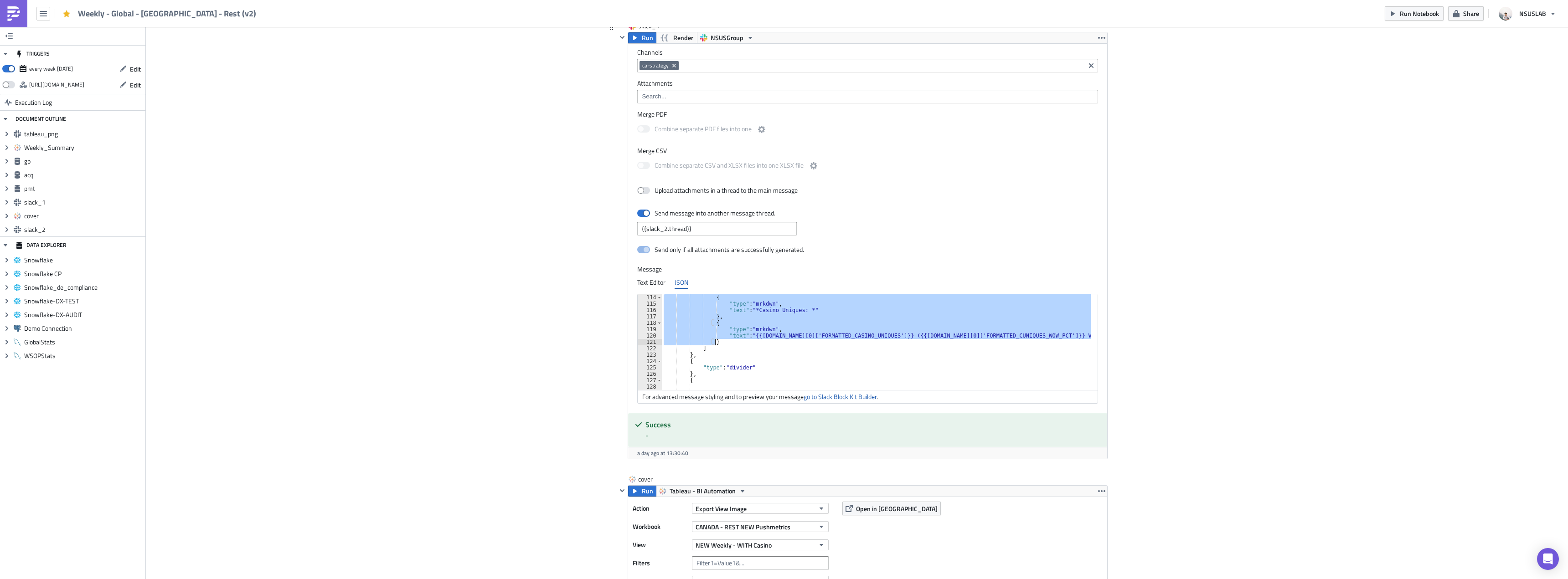
drag, startPoint x: 707, startPoint y: 339, endPoint x: 739, endPoint y: 345, distance: 32.6
click at [739, 345] on div "{ "type" : "mrkdwn" , "text" : "*Casino Uniques: *" } , { "type" : "mrkdwn" , "…" at bounding box center [881, 348] width 439 height 108
click at [793, 349] on div "{ "type" : "mrkdwn" , "text" : "*Casino Uniques: *" } , { "type" : "mrkdwn" , "…" at bounding box center [881, 348] width 439 height 108
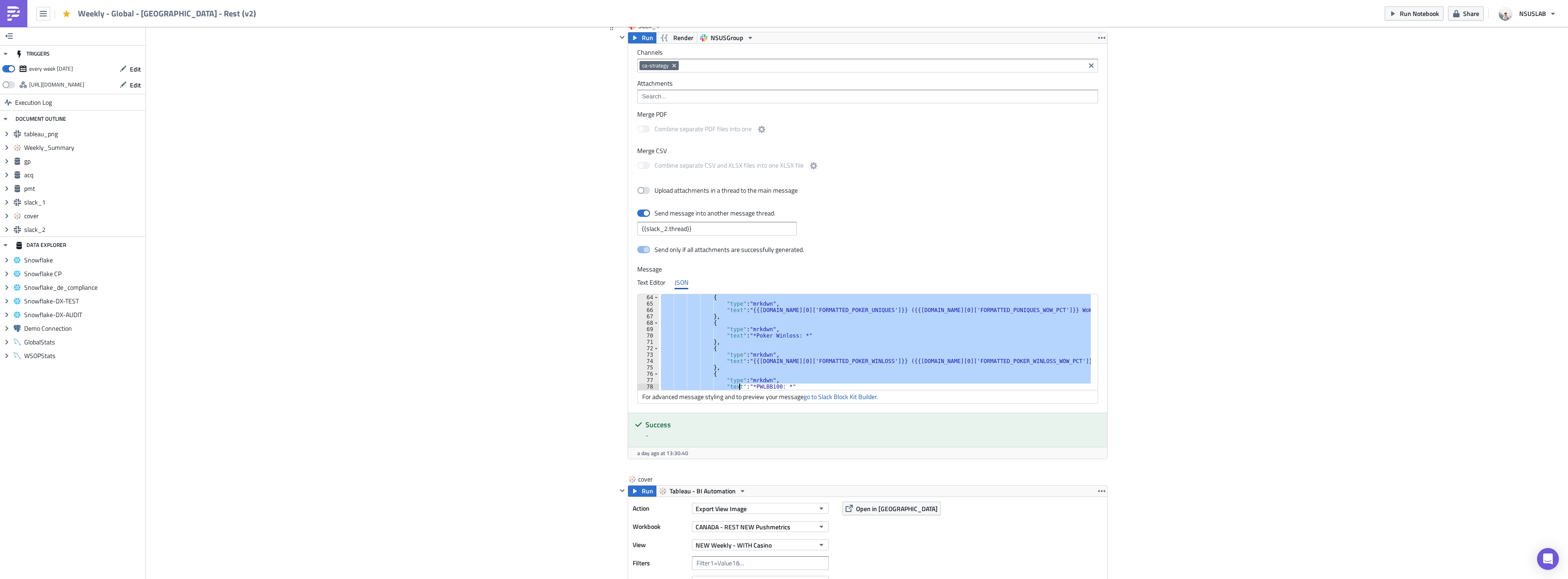
scroll to position [452, 0]
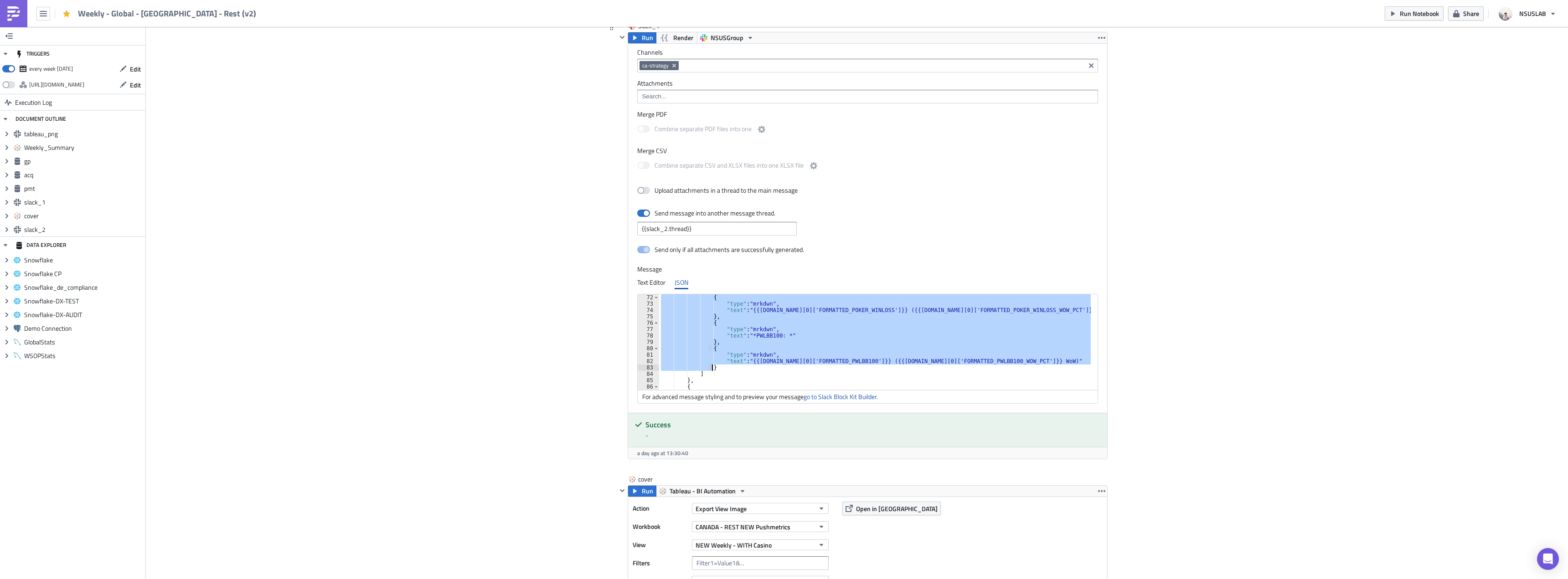
drag, startPoint x: 704, startPoint y: 310, endPoint x: 745, endPoint y: 369, distance: 71.8
click at [745, 369] on div "{ "type" : "mrkdwn" , "text" : "{{[DOMAIN_NAME][0]['FORMATTED_POKER_WINLOSS']}}…" at bounding box center [880, 348] width 443 height 108
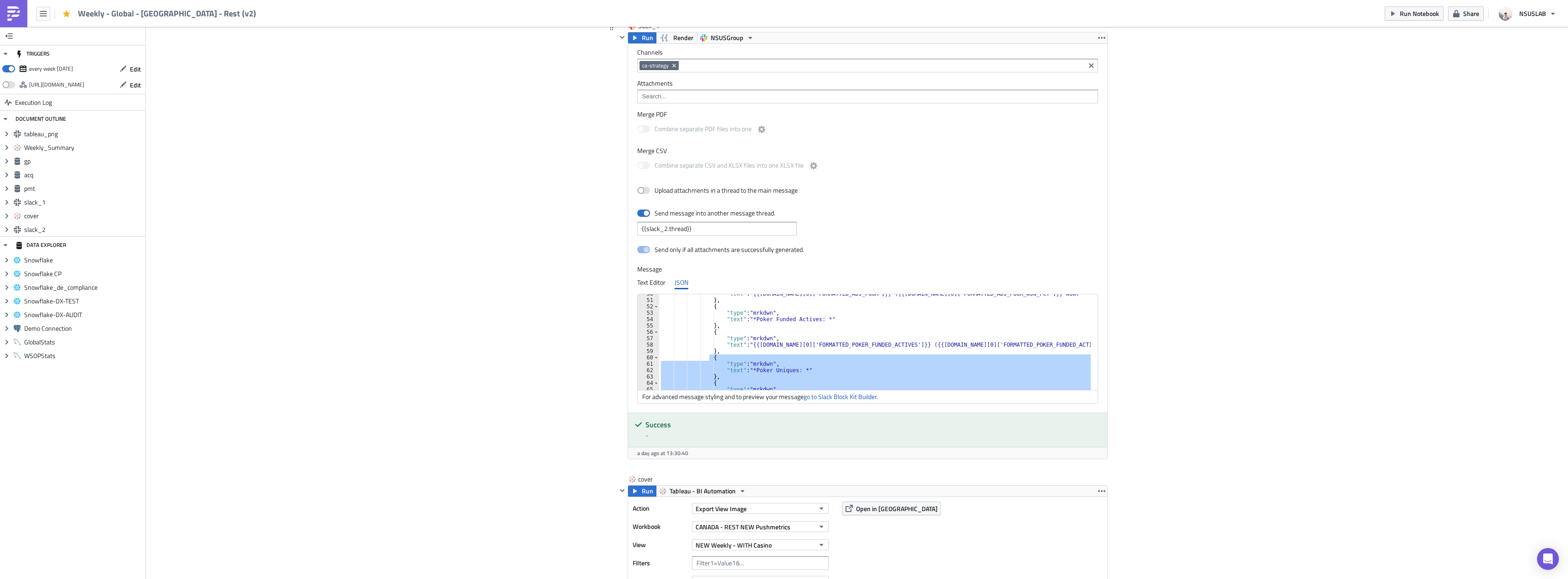
scroll to position [289, 0]
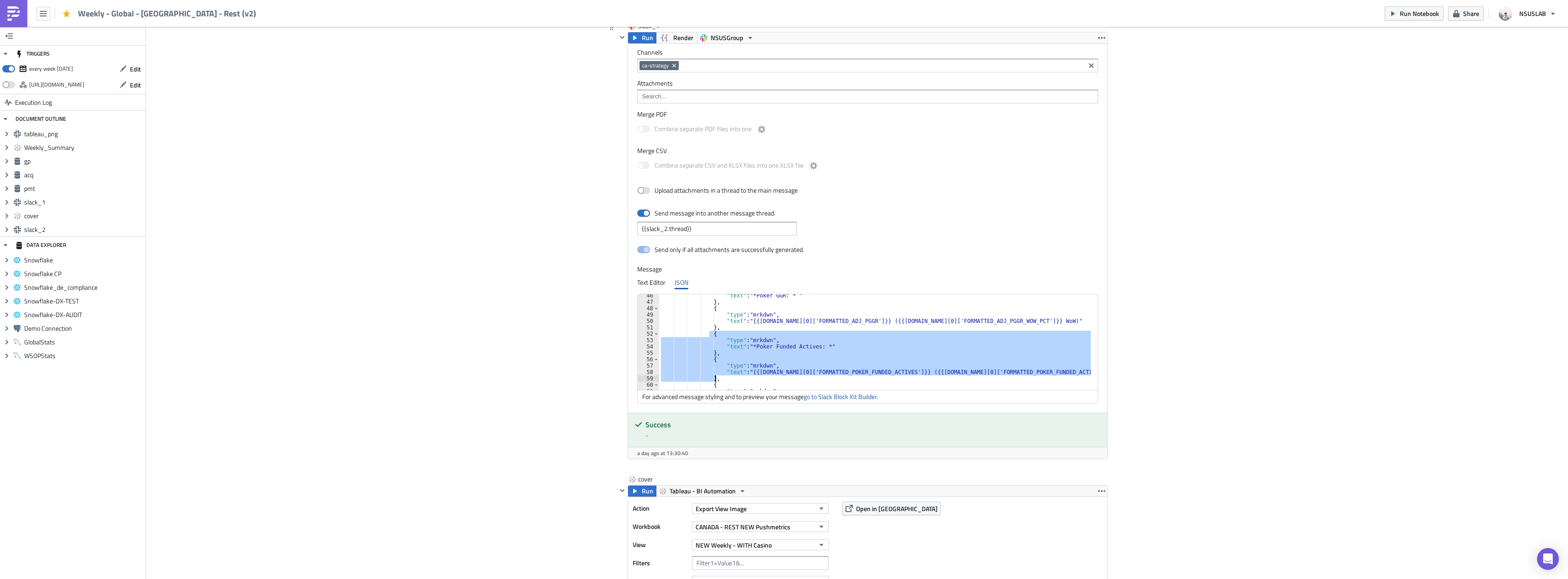
drag, startPoint x: 704, startPoint y: 332, endPoint x: 721, endPoint y: 378, distance: 49.0
click at [721, 378] on div ""text" : "*Poker GGR: * " } , { "type" : "mrkdwn" , "text" : "{{[DOMAIN_NAME][0…" at bounding box center [880, 347] width 443 height 108
click at [724, 375] on div ""text" : "*Poker GGR: * " } , { "type" : "mrkdwn" , "text" : "{{[DOMAIN_NAME][0…" at bounding box center [875, 342] width 432 height 95
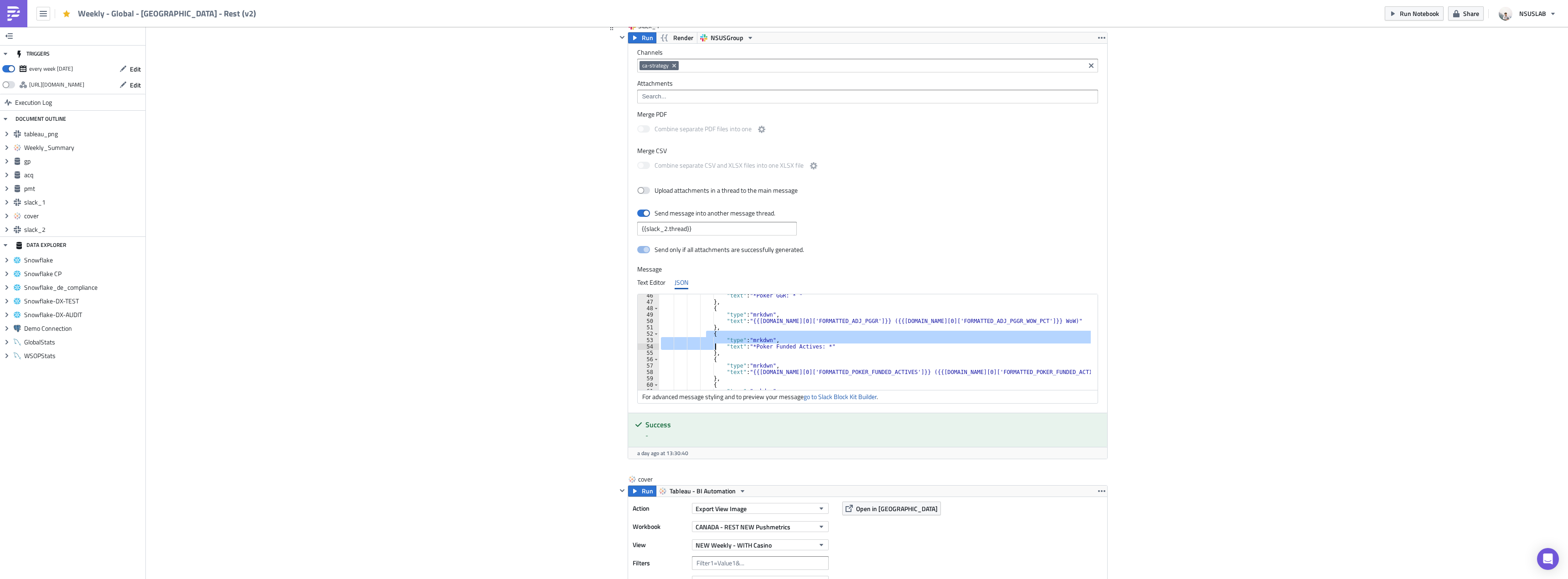
drag, startPoint x: 704, startPoint y: 333, endPoint x: 715, endPoint y: 351, distance: 21.1
click at [715, 351] on div ""text" : "*Poker GGR: * " } , { "type" : "mrkdwn" , "text" : "{{[DOMAIN_NAME][0…" at bounding box center [880, 347] width 443 height 108
click at [715, 351] on div ""text" : "*Poker GGR: * " } , { "type" : "mrkdwn" , "text" : "{{[DOMAIN_NAME][0…" at bounding box center [875, 342] width 432 height 95
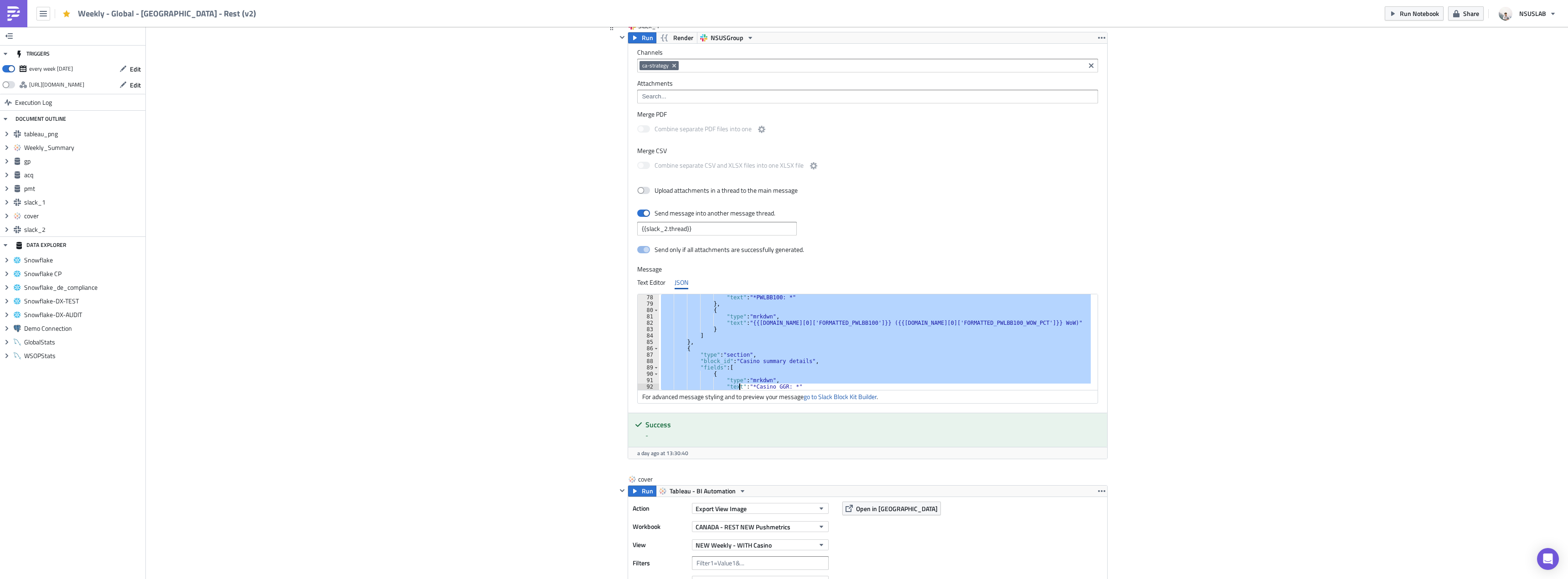
scroll to position [491, 0]
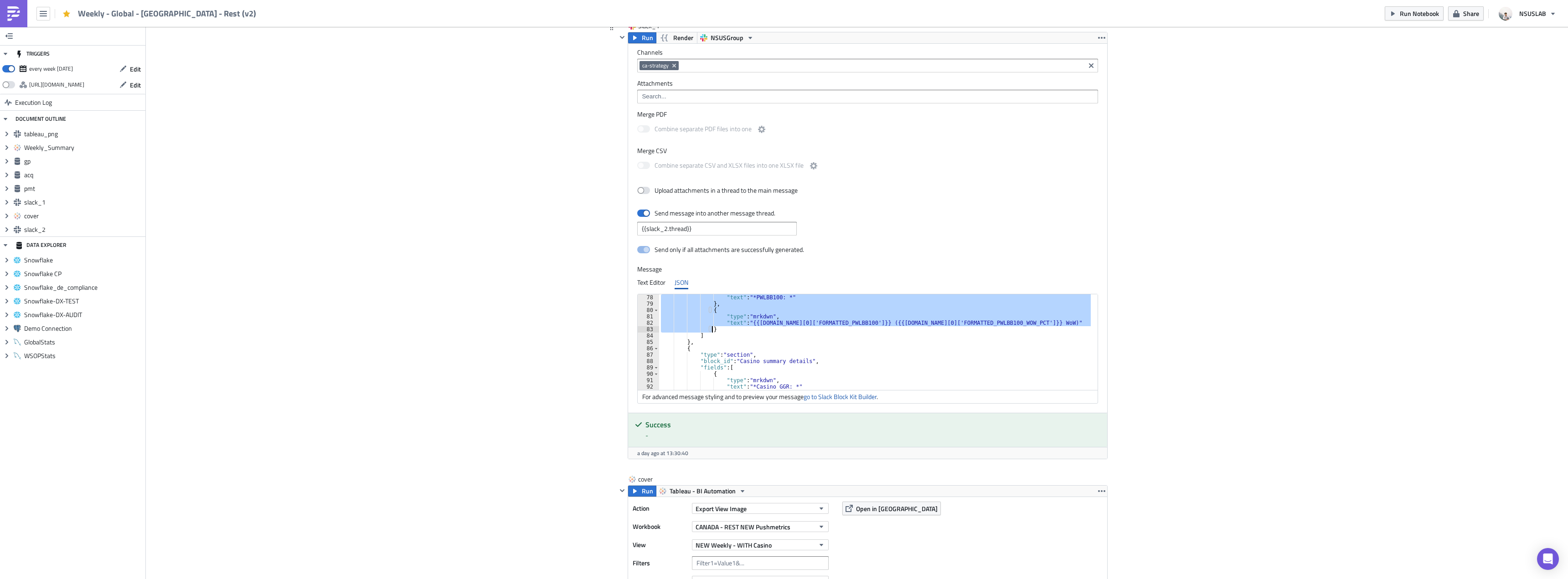
drag, startPoint x: 705, startPoint y: 332, endPoint x: 732, endPoint y: 332, distance: 27.0
click at [732, 332] on div ""text" : "*PWLBB100: *" } , { "type" : "mrkdwn" , "text" : "{{[DOMAIN_NAME][0][…" at bounding box center [880, 348] width 443 height 108
click at [770, 336] on div ""text" : "*PWLBB100: *" } , { "type" : "mrkdwn" , "text" : "{{[DOMAIN_NAME][0][…" at bounding box center [880, 348] width 443 height 108
drag, startPoint x: 705, startPoint y: 327, endPoint x: 723, endPoint y: 327, distance: 18.0
click at [723, 327] on div ""text" : "*PWLBB100: *" } , { "type" : "mrkdwn" , "text" : "{{[DOMAIN_NAME][0][…" at bounding box center [880, 348] width 443 height 108
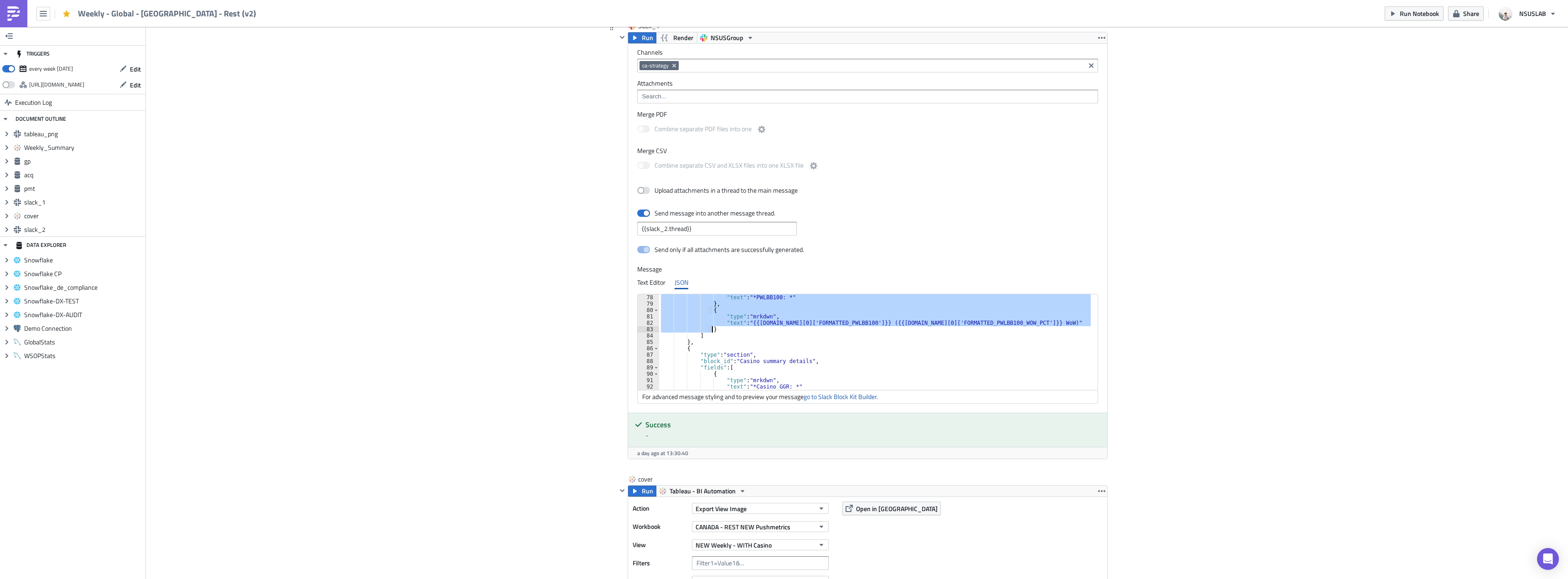
click at [884, 351] on div ""text" : "*PWLBB100: *" } , { "type" : "mrkdwn" , "text" : "{{[DOMAIN_NAME][0][…" at bounding box center [880, 348] width 443 height 108
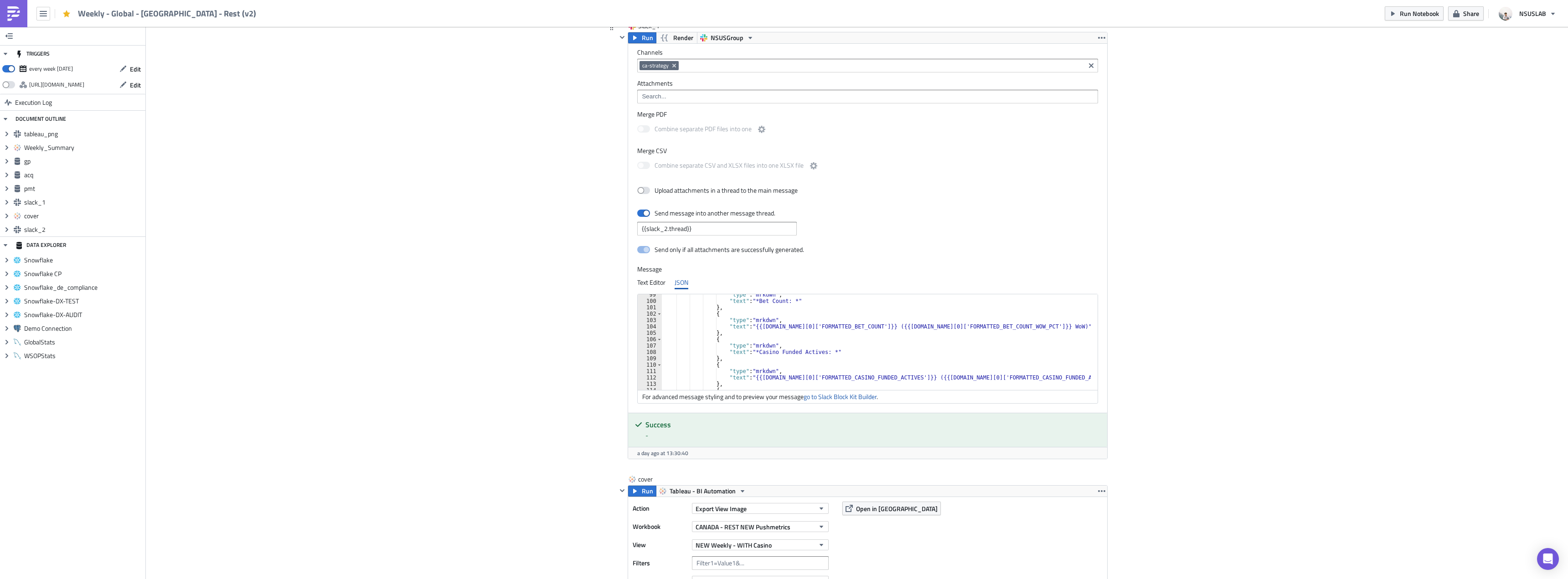
scroll to position [655, 0]
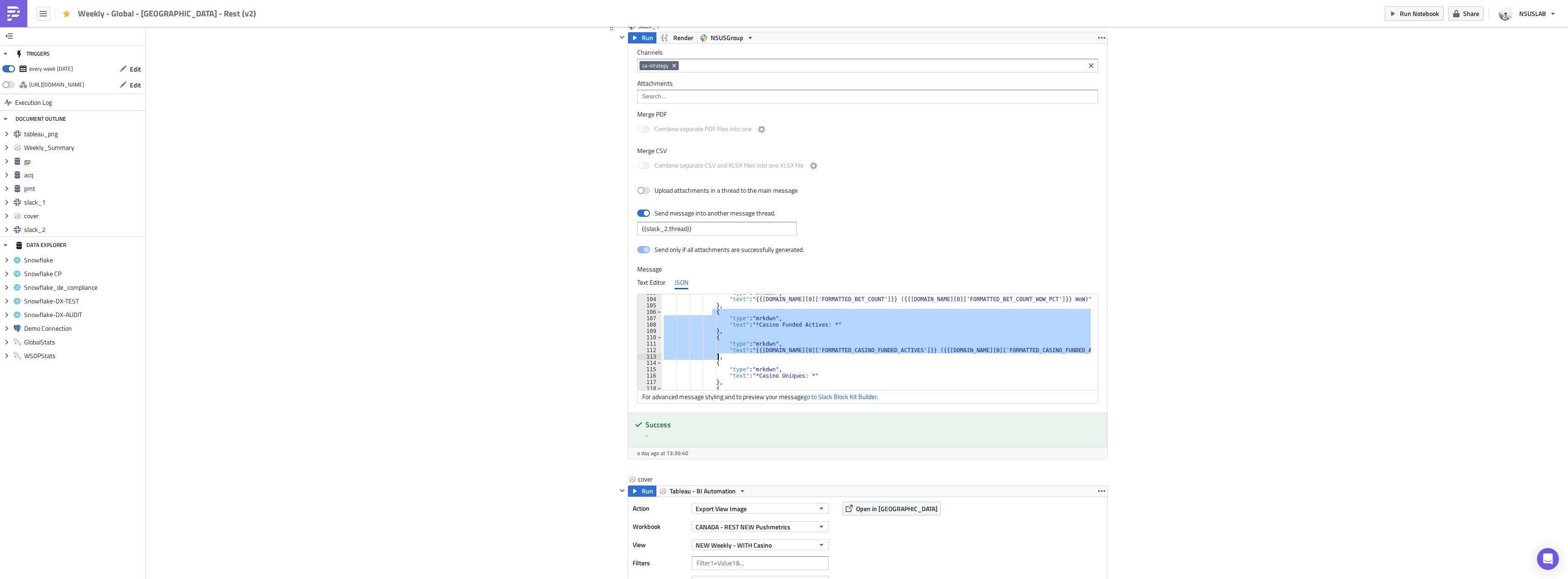
drag, startPoint x: 710, startPoint y: 313, endPoint x: 725, endPoint y: 356, distance: 45.5
click at [725, 356] on div ""type" : "mrkdwn" , "text" : "{{[DOMAIN_NAME][0]['FORMATTED_BET_COUNT']}} ({{[D…" at bounding box center [881, 344] width 439 height 108
click at [769, 355] on div ""type" : "mrkdwn" , "text" : "{{[DOMAIN_NAME][0]['FORMATTED_BET_COUNT']}} ({{[D…" at bounding box center [876, 342] width 429 height 95
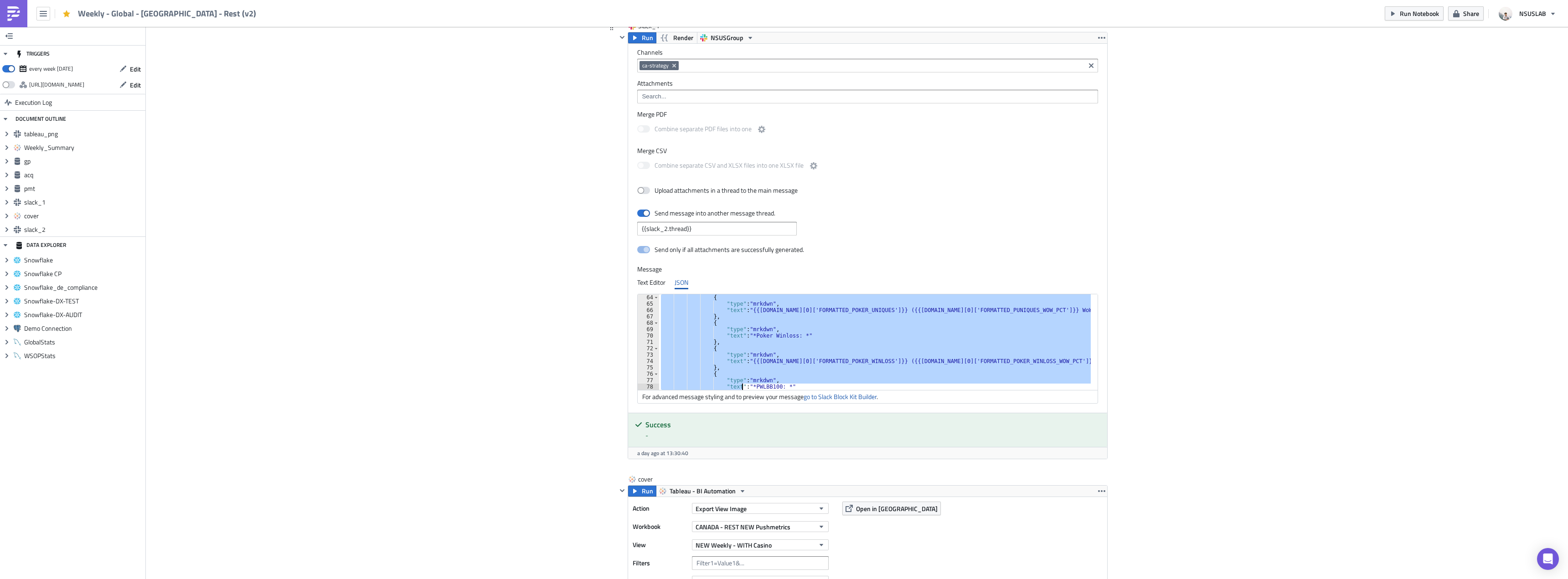
scroll to position [504, 0]
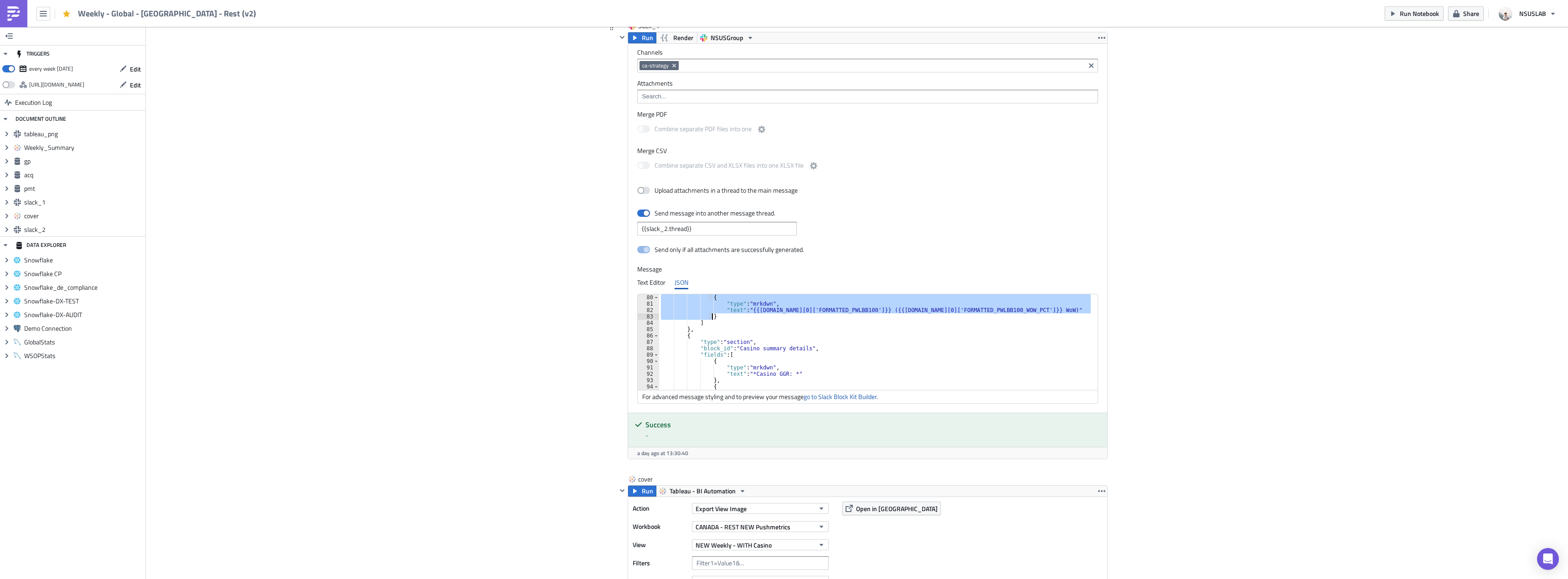
drag, startPoint x: 704, startPoint y: 325, endPoint x: 729, endPoint y: 318, distance: 26.0
click at [729, 318] on div "{ "type" : "mrkdwn" , "text" : "{{[DOMAIN_NAME][0]['FORMATTED_PWLBB100']}} ({{[…" at bounding box center [880, 348] width 443 height 108
click at [774, 322] on div "{ "type" : "mrkdwn" , "text" : "{{[DOMAIN_NAME][0]['FORMATTED_PWLBB100']}} ({{[…" at bounding box center [880, 348] width 443 height 108
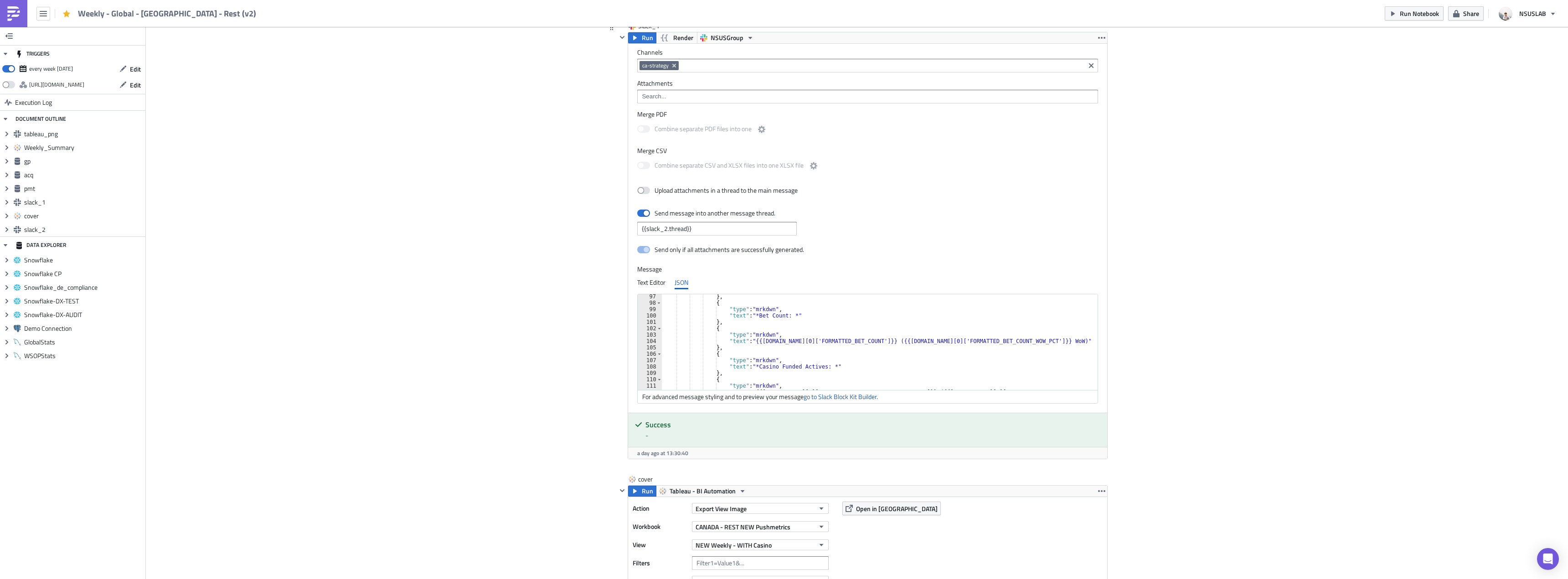
scroll to position [640, 0]
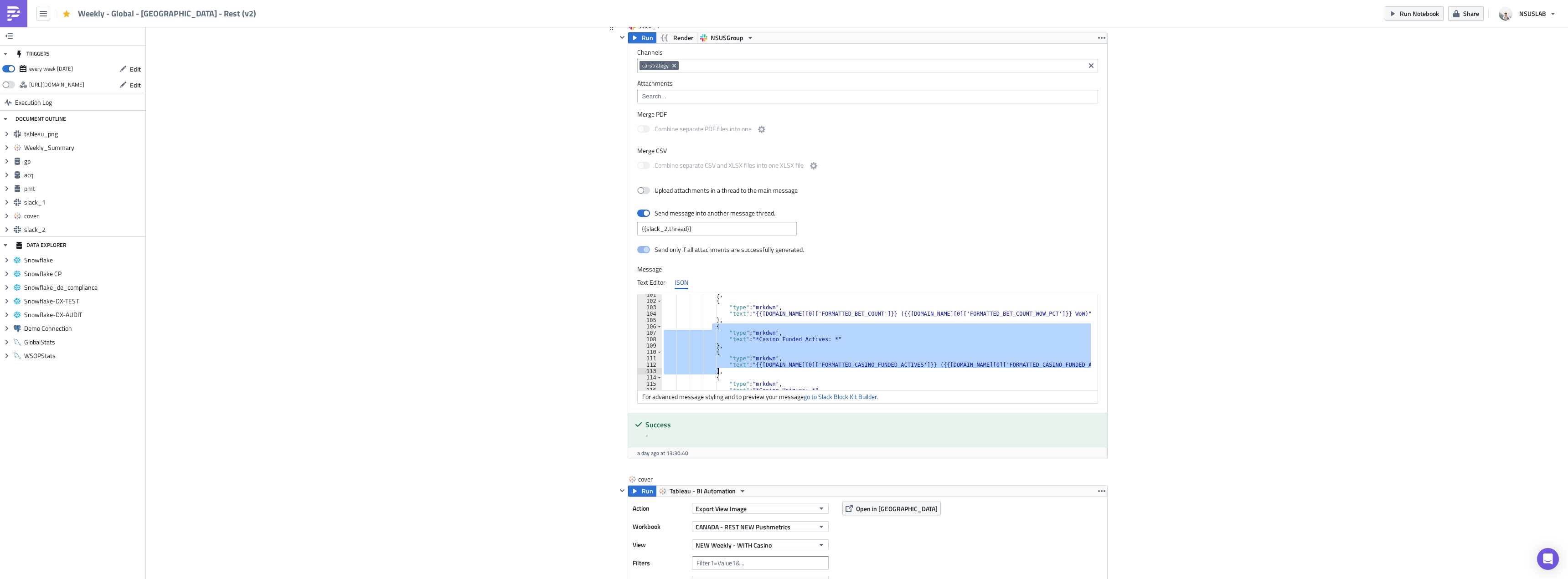
drag, startPoint x: 709, startPoint y: 327, endPoint x: 725, endPoint y: 371, distance: 46.8
click at [725, 371] on div "} , { "type" : "mrkdwn" , "text" : "{{[DOMAIN_NAME][0]['FORMATTED_BET_COUNT']}}…" at bounding box center [881, 345] width 439 height 108
click at [776, 368] on div "} , { "type" : "mrkdwn" , "text" : "{{[DOMAIN_NAME][0]['FORMATTED_BET_COUNT']}}…" at bounding box center [876, 342] width 429 height 95
type textarea ""text": "{{[DOMAIN_NAME][0]['FORMATTED_CASINO_FUNDED_ACTIVES']}} ({{[DOMAIN_NAM…"
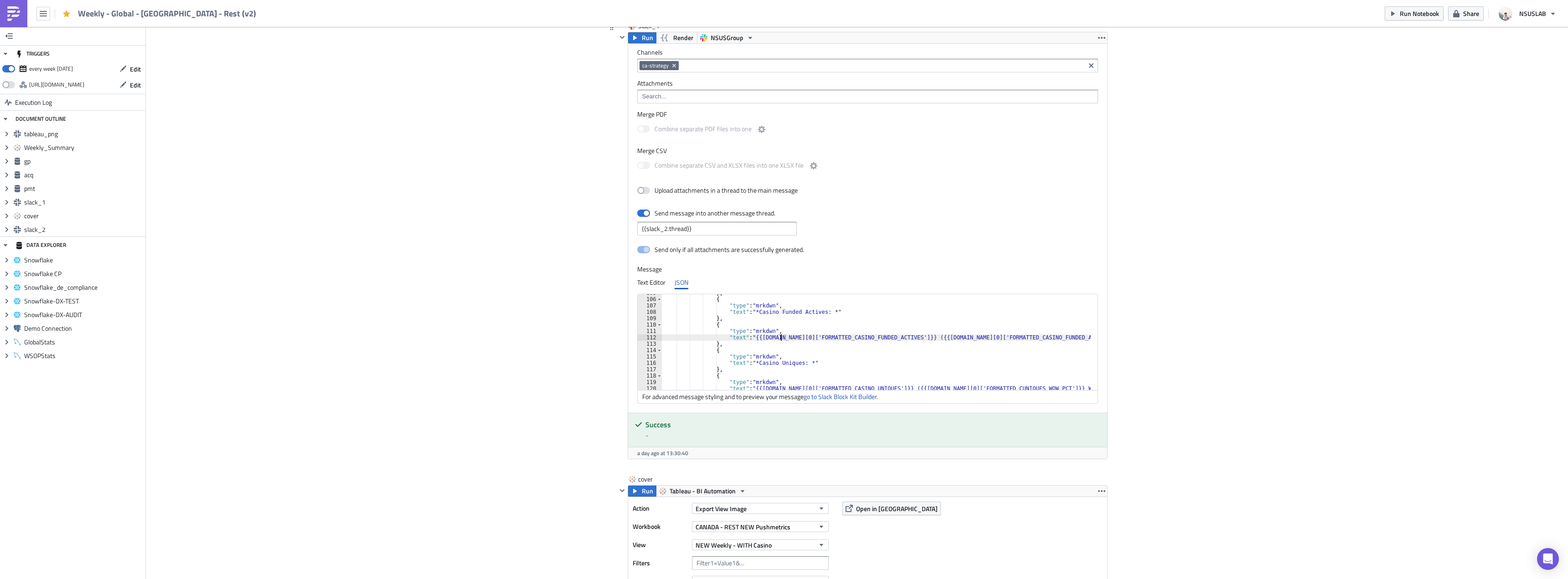
scroll to position [668, 0]
